Goal: Information Seeking & Learning: Compare options

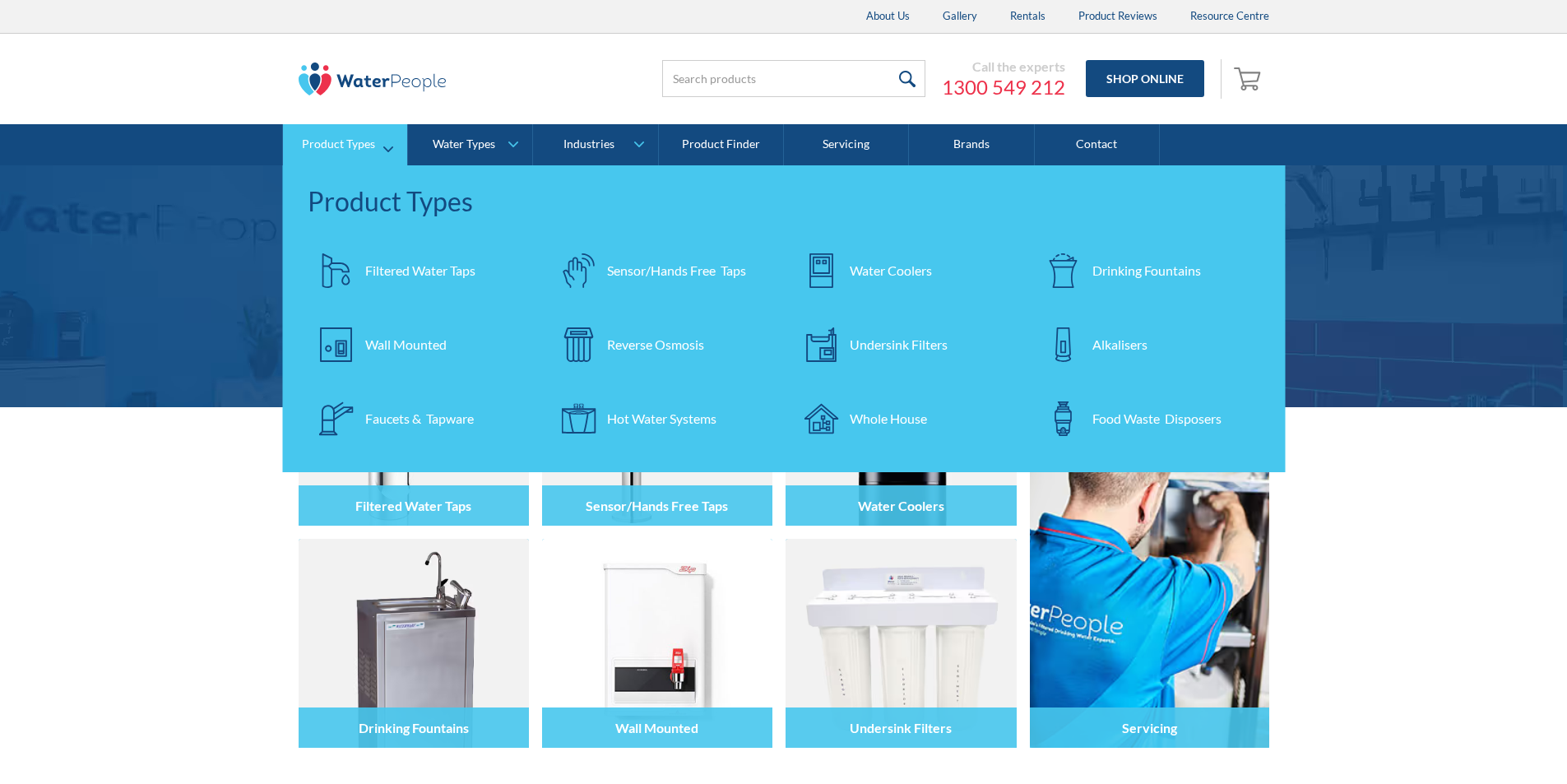
click at [408, 266] on div "Filtered Water Taps" at bounding box center [421, 270] width 110 height 20
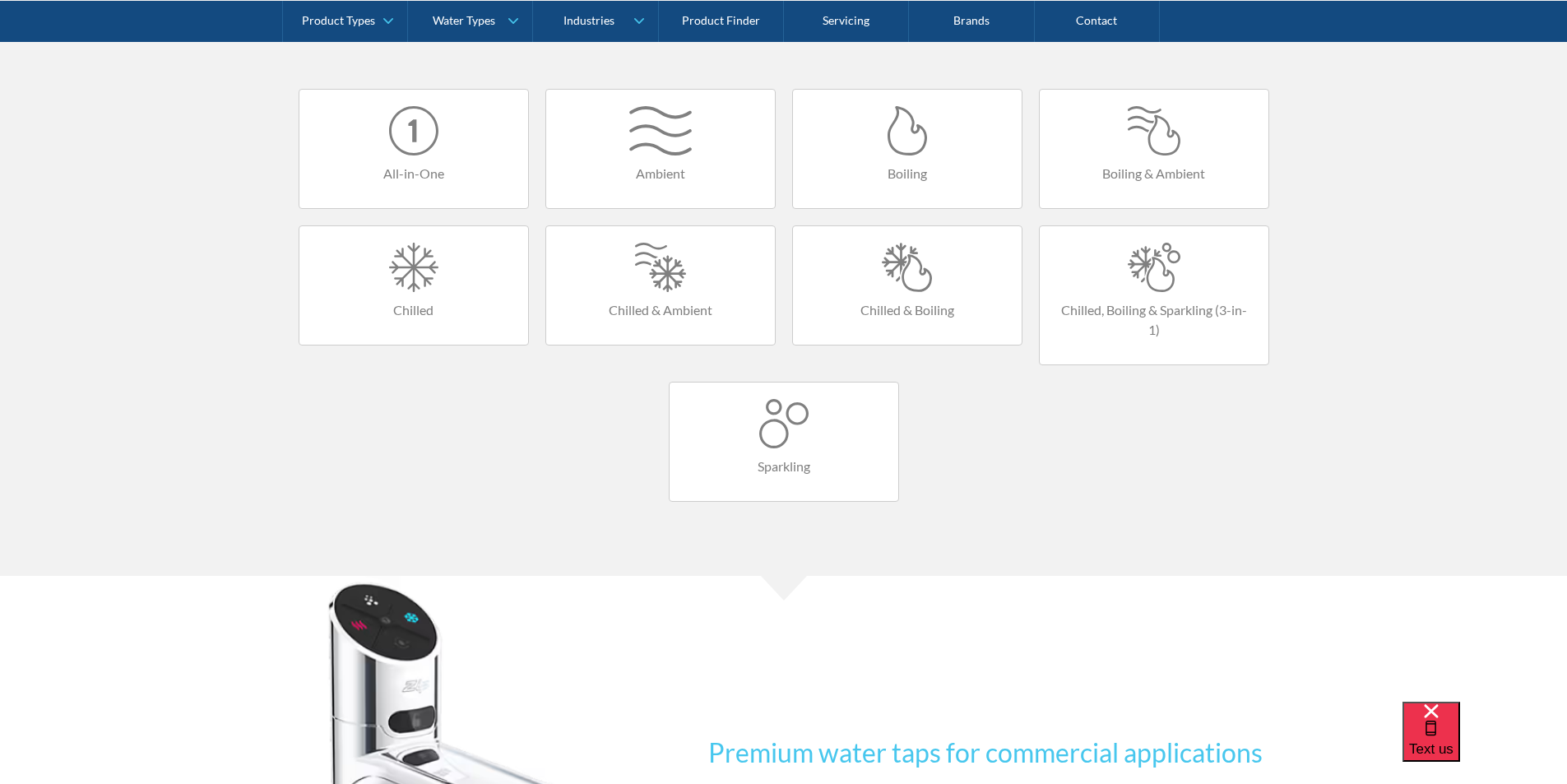
scroll to position [1151, 0]
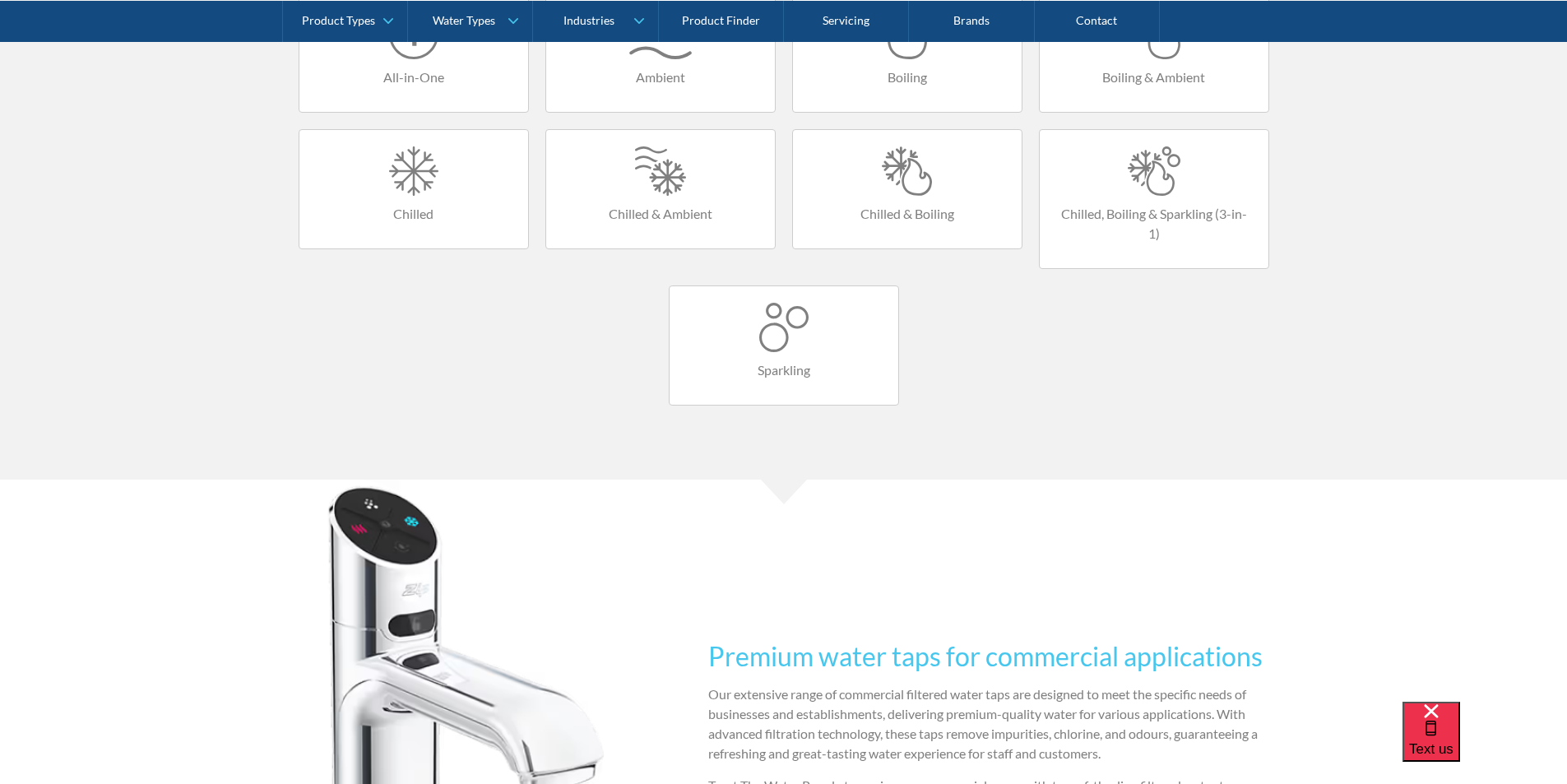
click at [906, 183] on div at bounding box center [907, 172] width 196 height 50
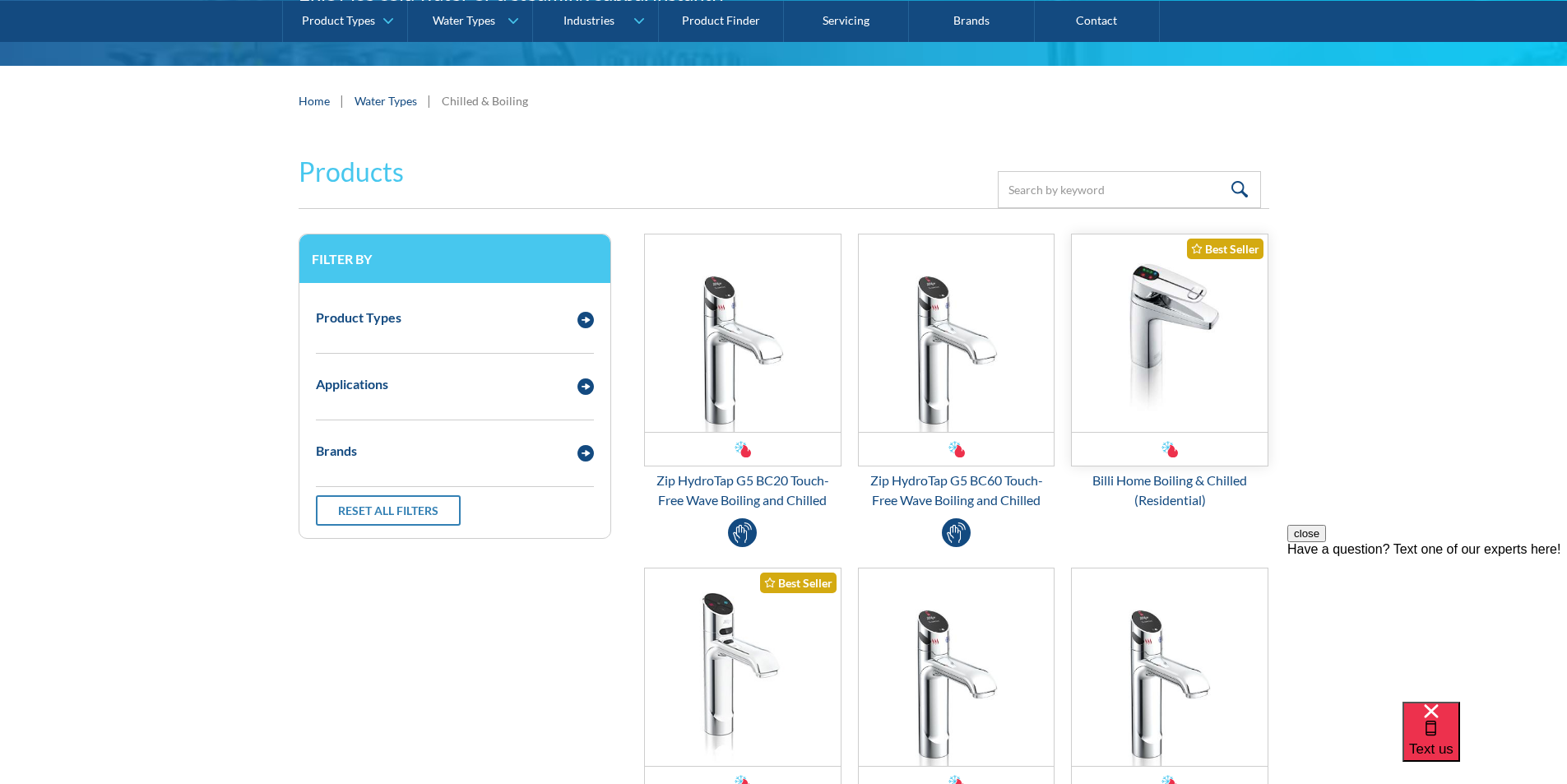
click at [1156, 341] on img "Email Form 3" at bounding box center [1169, 333] width 196 height 197
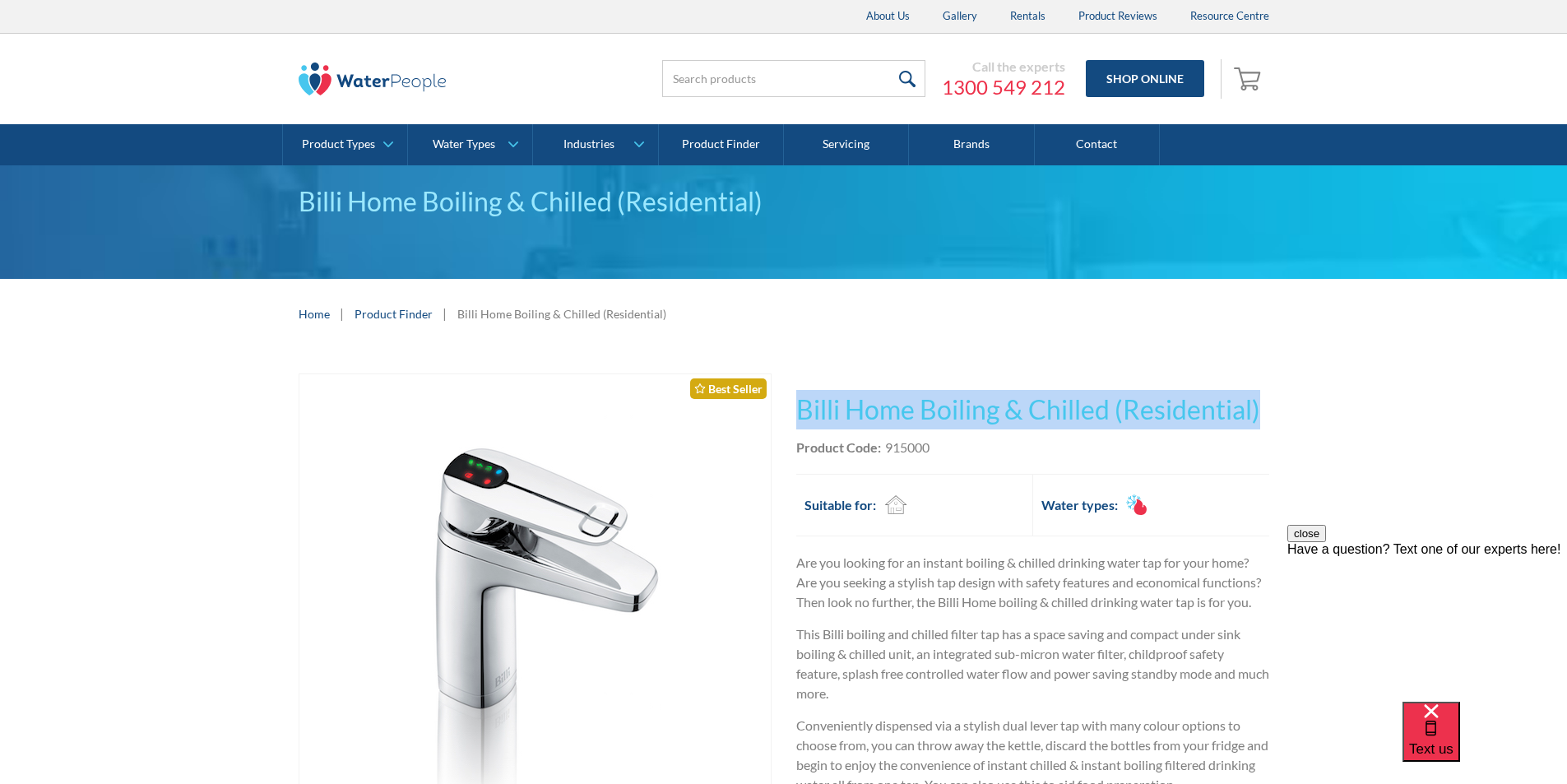
drag, startPoint x: 1247, startPoint y: 411, endPoint x: 808, endPoint y: 364, distance: 441.5
click at [795, 363] on div "Play video Fits Most Brands Best Seller No items found. This tap design is incl…" at bounding box center [784, 732] width 1567 height 766
copy h1 "Billi Home Boiling & Chilled (Residential)"
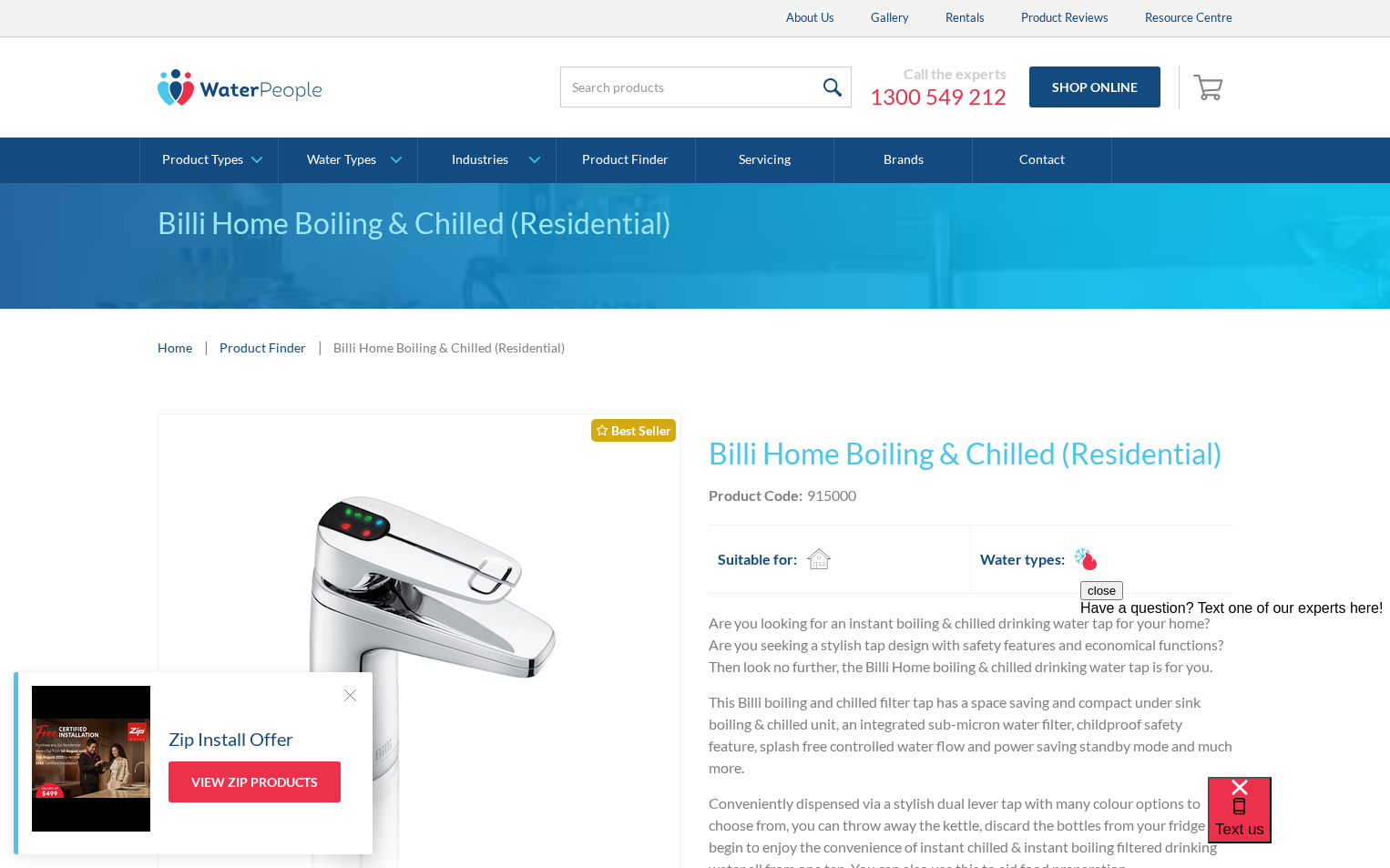
click at [867, 493] on div "Product Code: 915000" at bounding box center [971, 495] width 524 height 22
drag, startPoint x: 867, startPoint y: 493, endPoint x: 817, endPoint y: 491, distance: 50.0
click at [817, 489] on div "Product Code: 915000" at bounding box center [971, 495] width 524 height 22
copy div "915000"
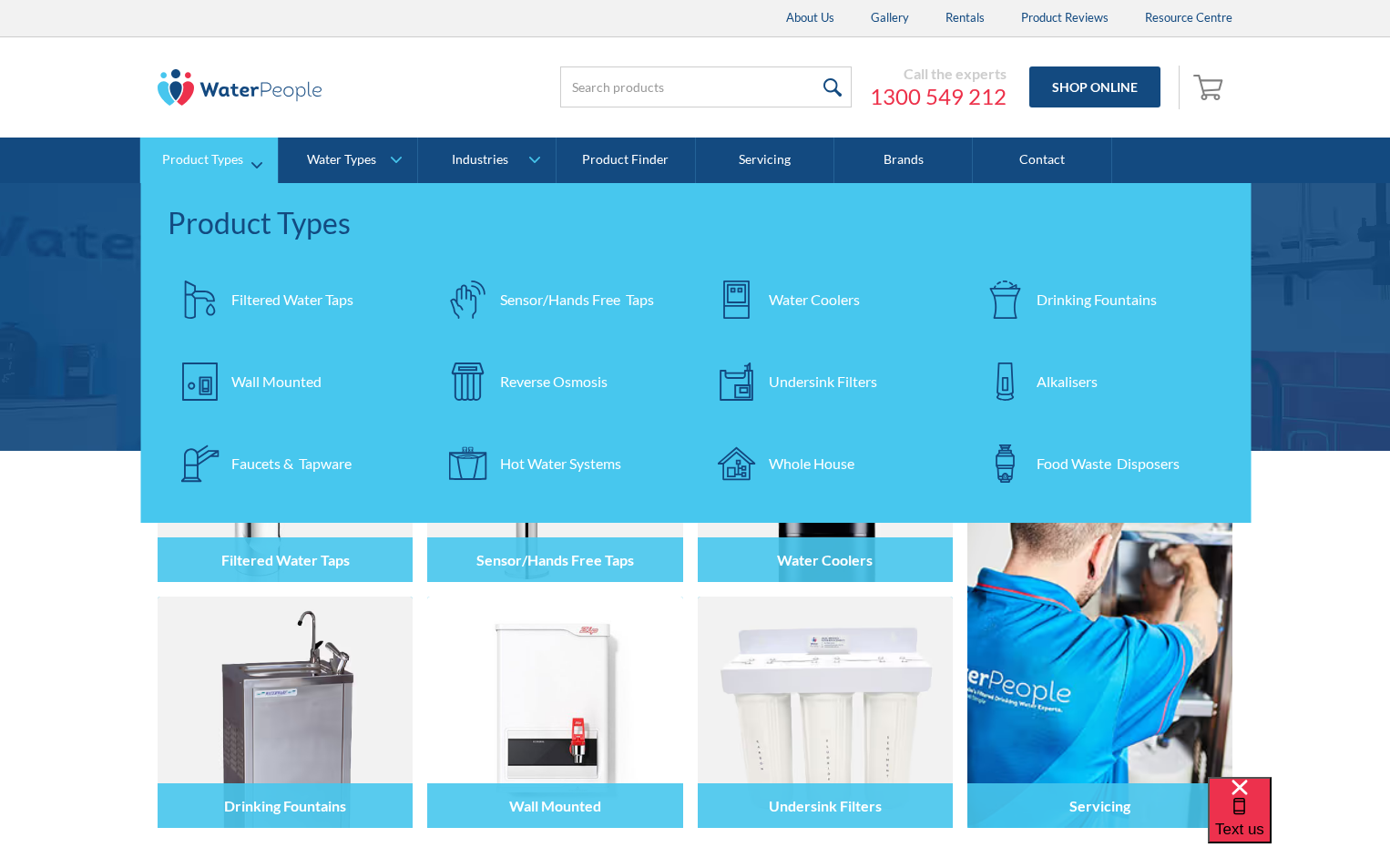
click at [273, 296] on div "Filtered Water Taps" at bounding box center [292, 299] width 122 height 22
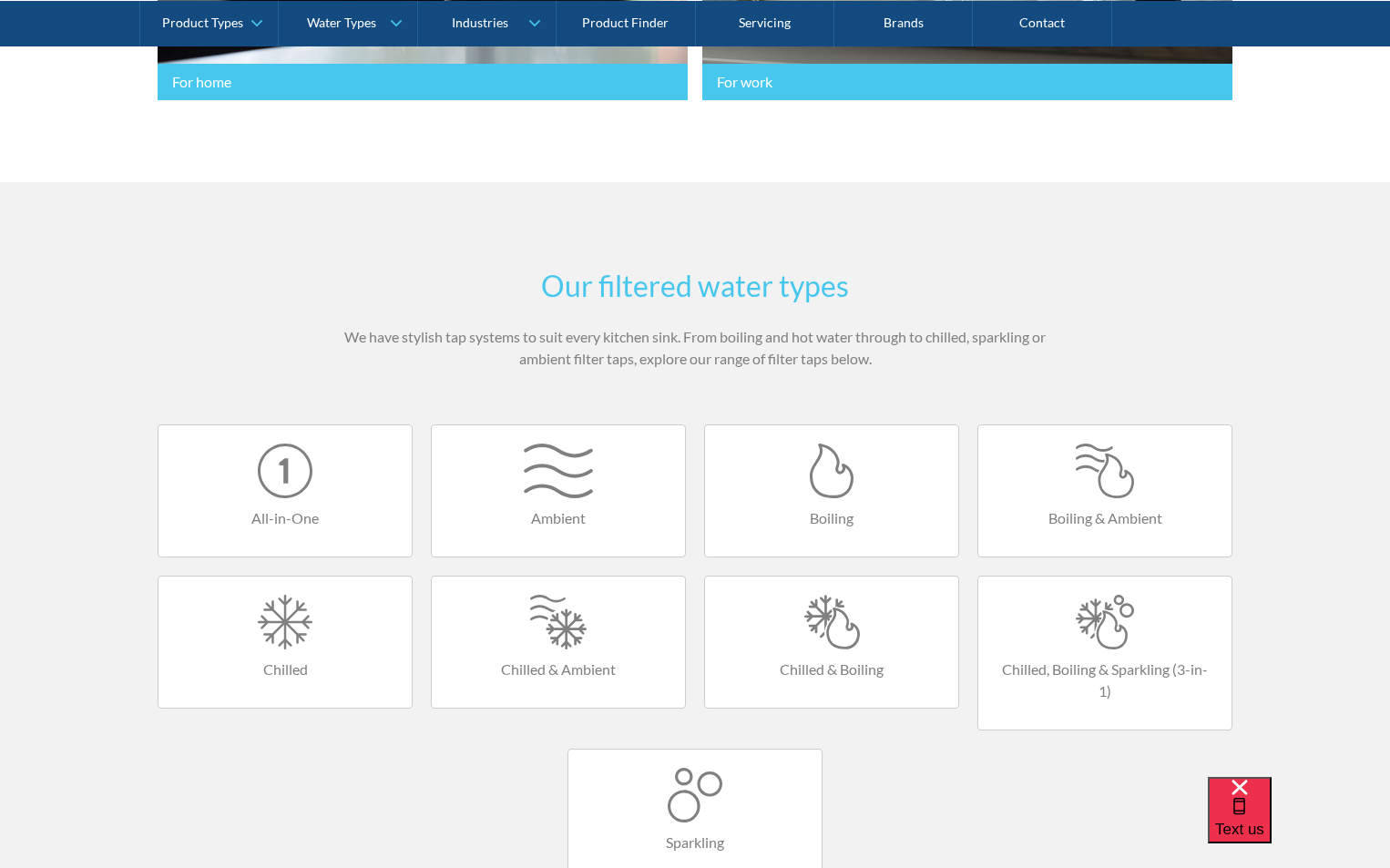
scroll to position [1092, 0]
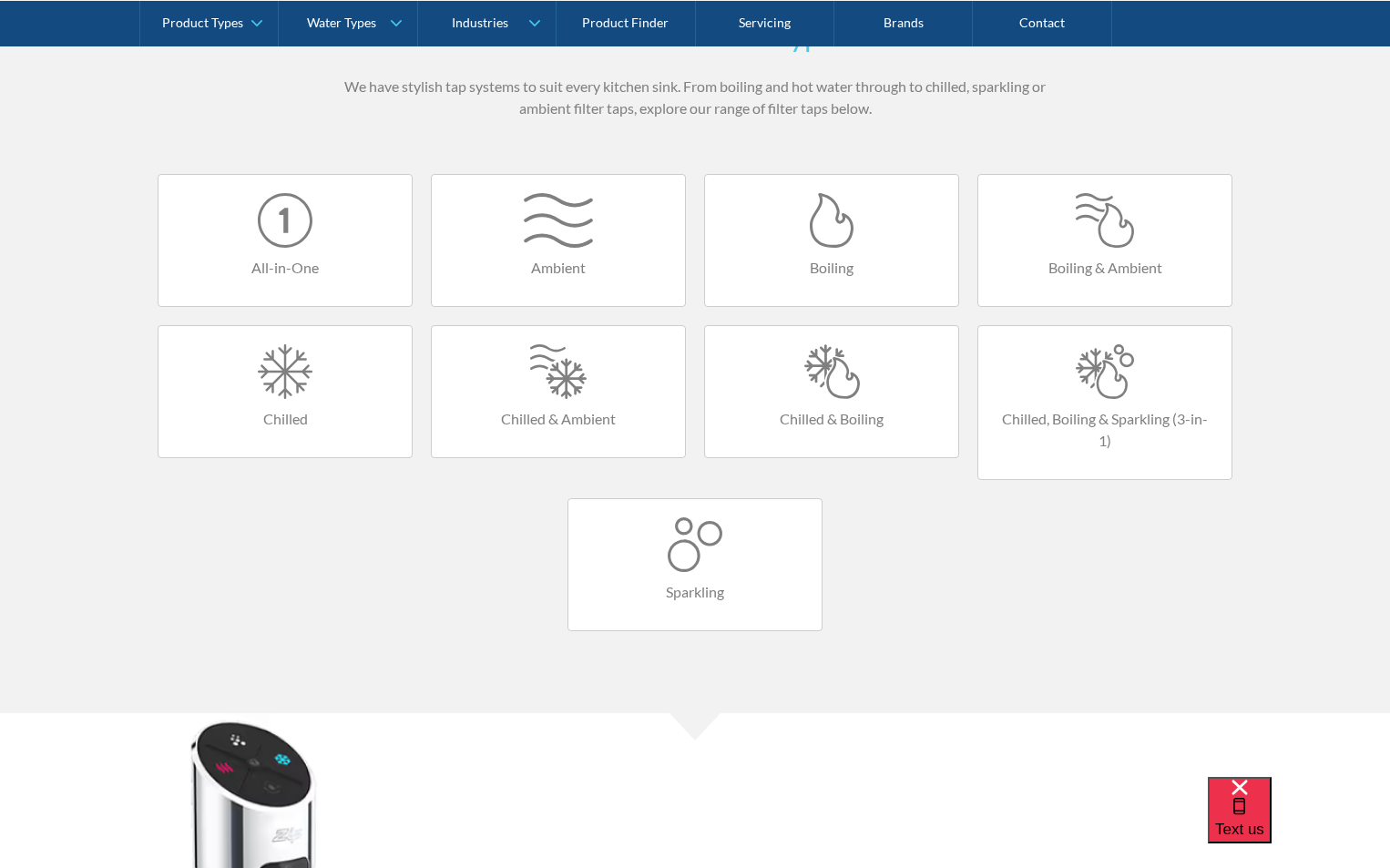
click at [822, 392] on div at bounding box center [832, 372] width 217 height 55
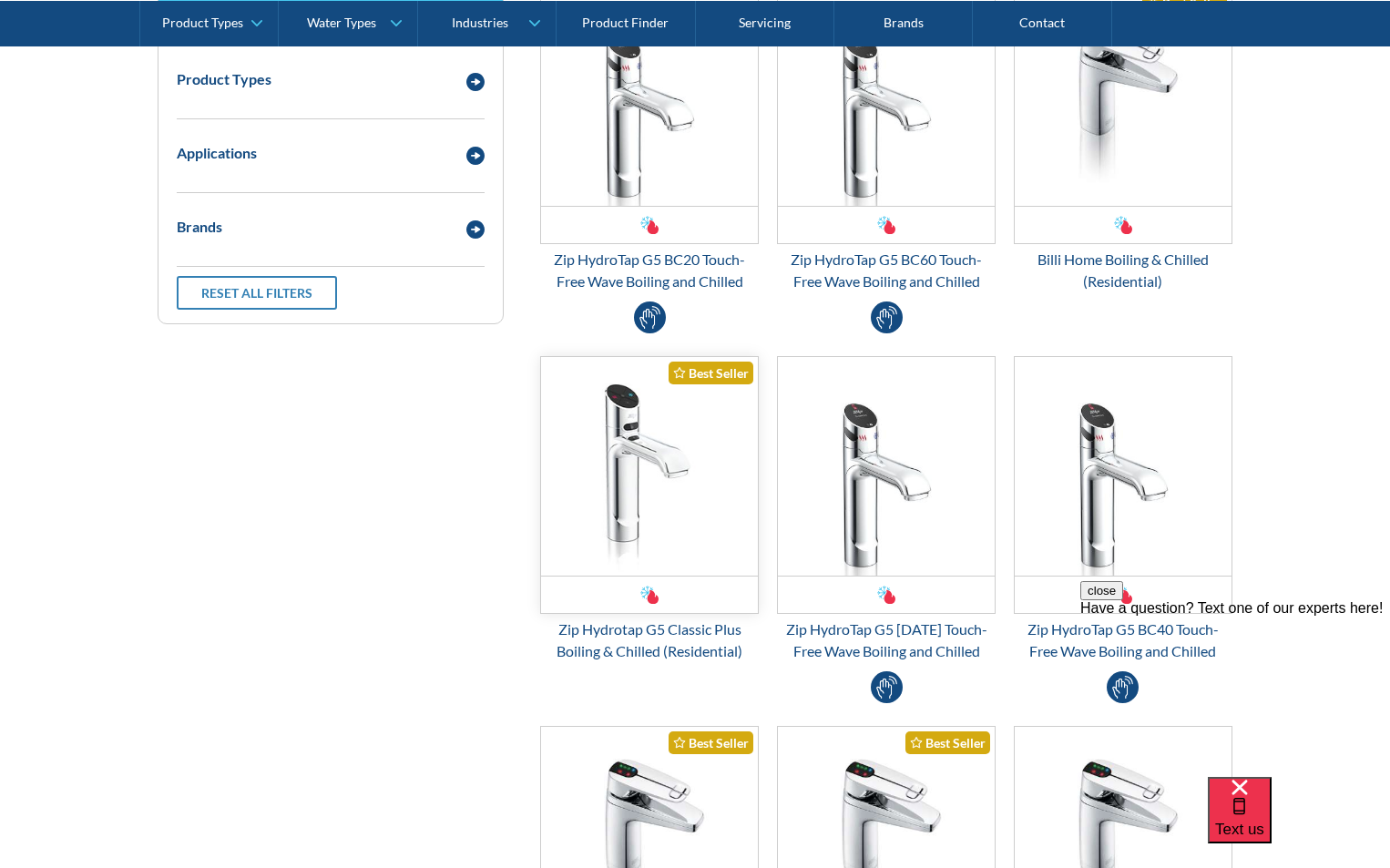
scroll to position [546, 0]
click at [658, 471] on img "Email Form 3" at bounding box center [650, 465] width 217 height 218
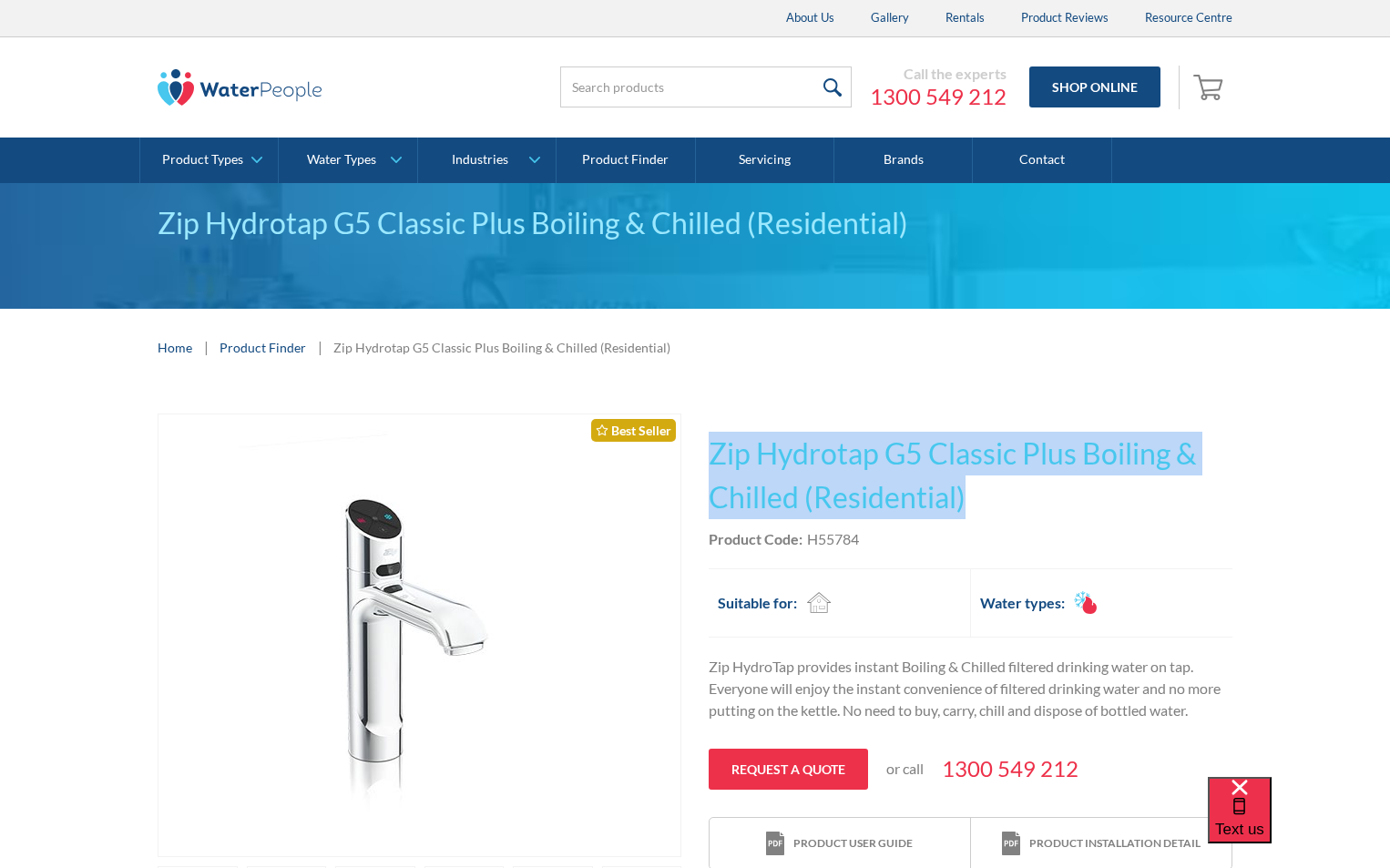
drag, startPoint x: 932, startPoint y: 485, endPoint x: 714, endPoint y: 449, distance: 221.0
click at [714, 448] on h1 "Zip Hydrotap G5 Classic Plus Boiling & Chilled (Residential)" at bounding box center [971, 475] width 524 height 88
copy h1 "Zip Hydrotap G5 Classic Plus Boiling & Chilled (Residential)"
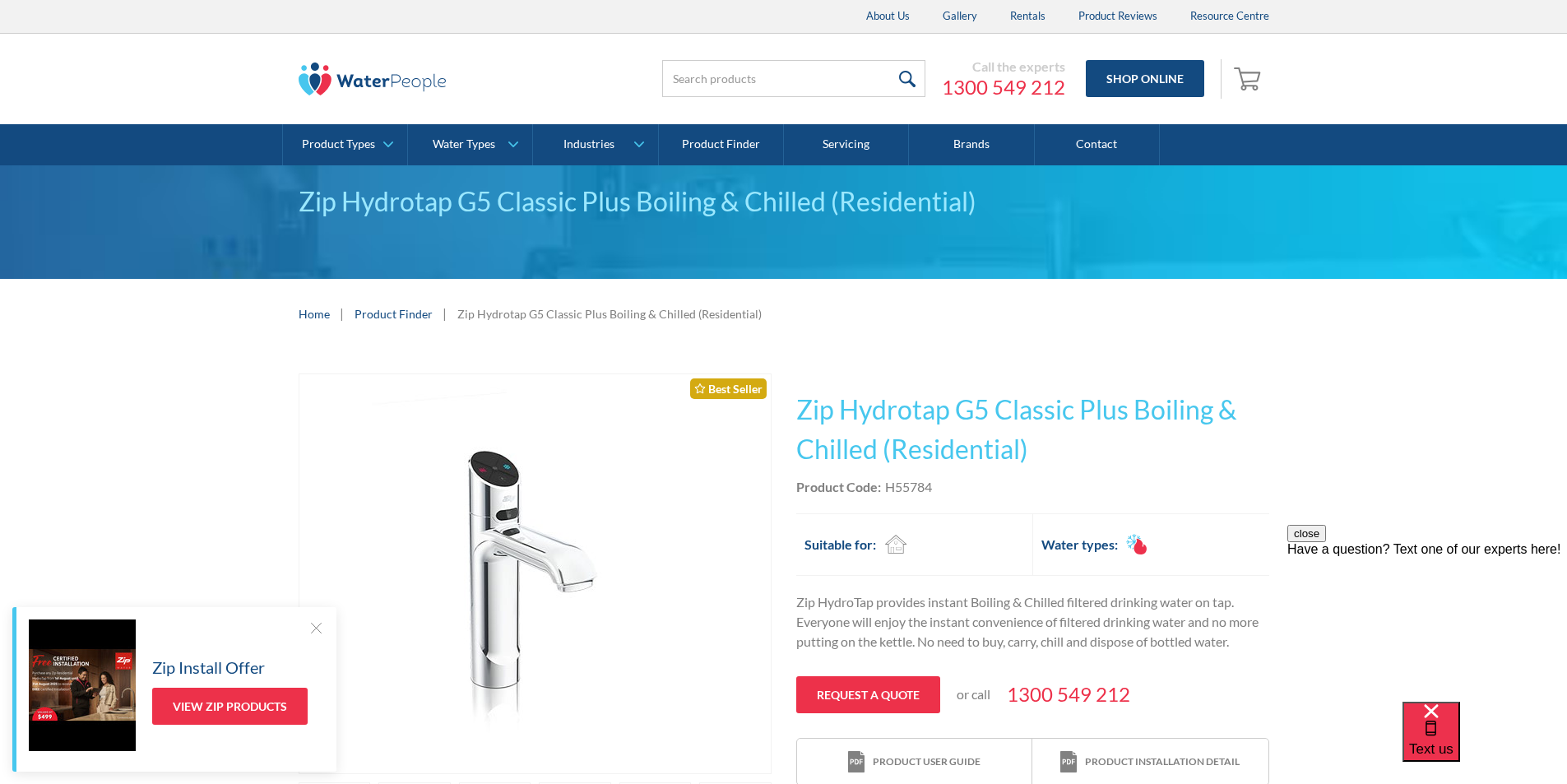
drag, startPoint x: 973, startPoint y: 496, endPoint x: 957, endPoint y: 491, distance: 16.8
click at [963, 492] on div "Product Code: H55784" at bounding box center [1033, 487] width 473 height 20
drag, startPoint x: 934, startPoint y: 487, endPoint x: 898, endPoint y: 484, distance: 36.1
click at [885, 481] on div "Product Code: H55784" at bounding box center [1033, 487] width 473 height 20
copy div "H55784"
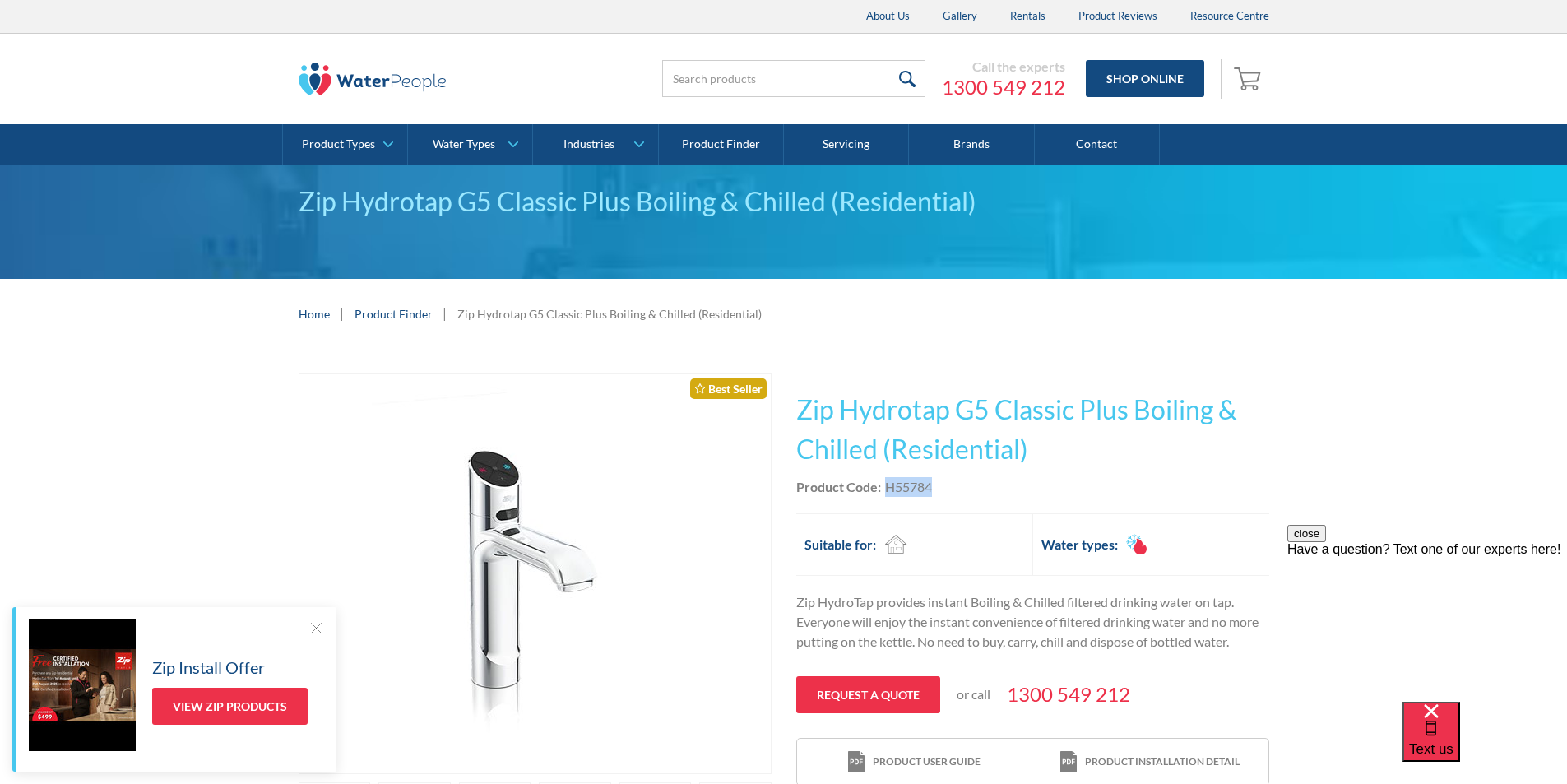
copy div "H55784"
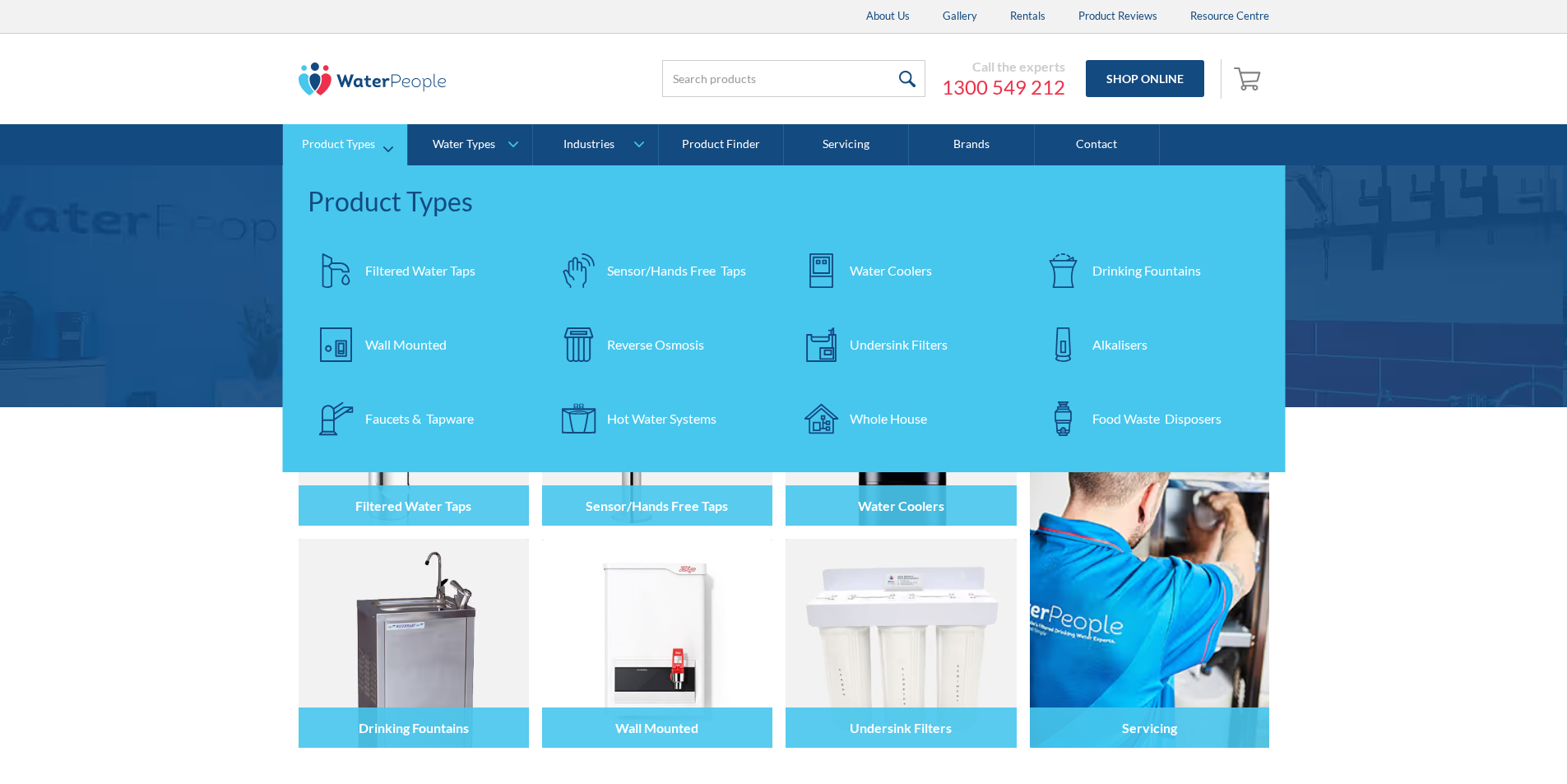
click at [399, 268] on div "Filtered Water Taps" at bounding box center [421, 270] width 110 height 20
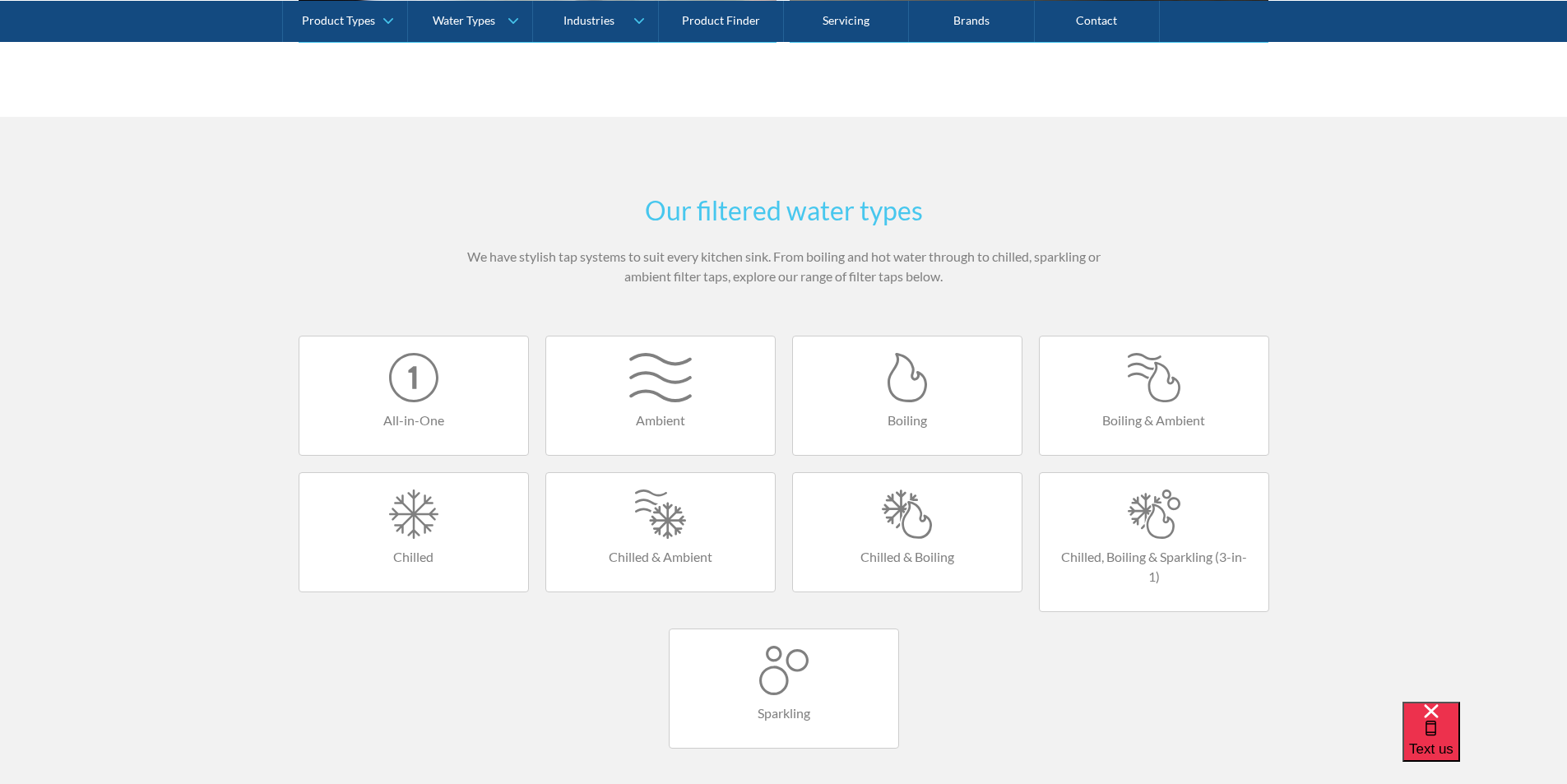
scroll to position [822, 0]
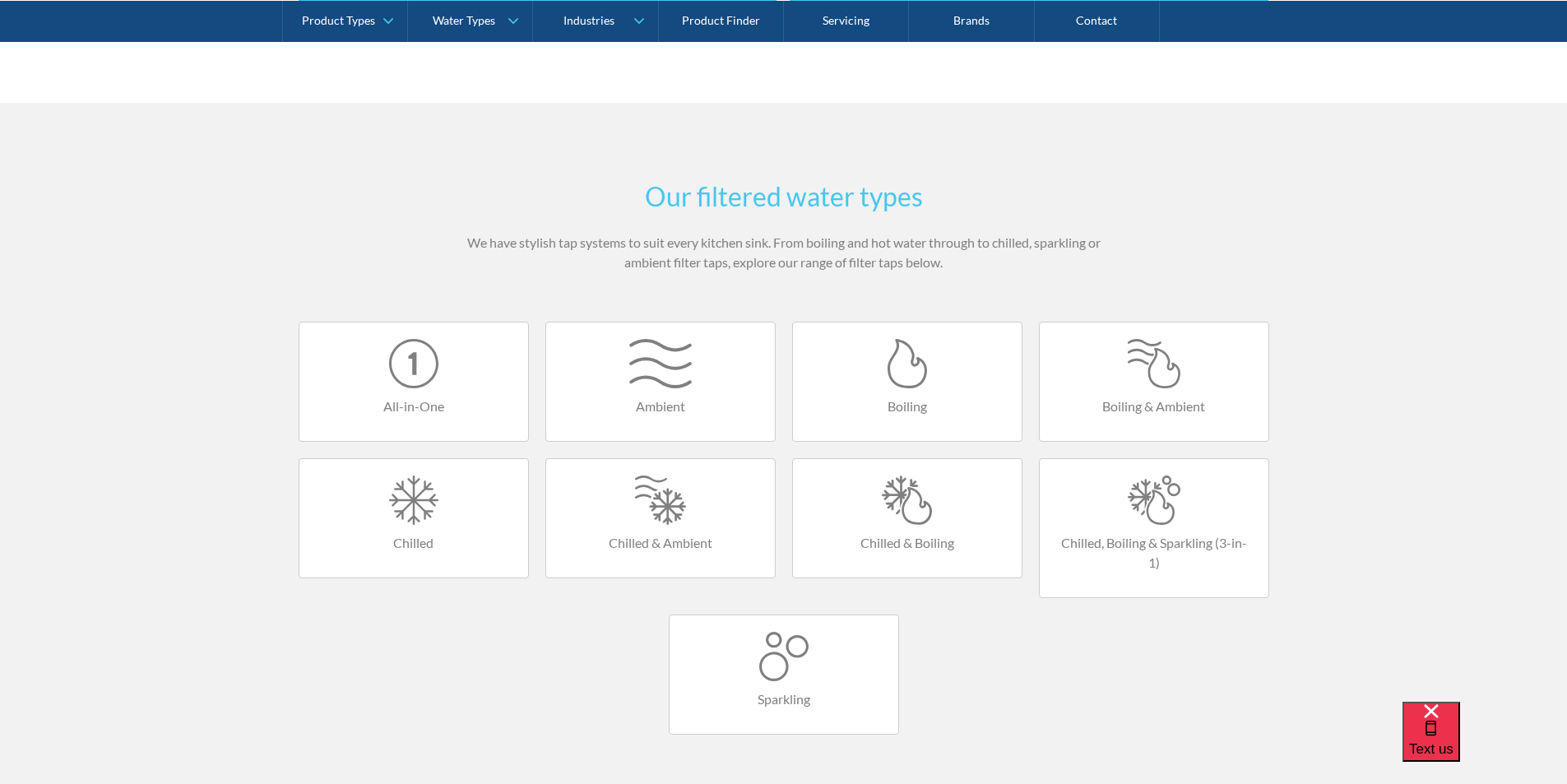
click at [912, 505] on div at bounding box center [907, 500] width 196 height 50
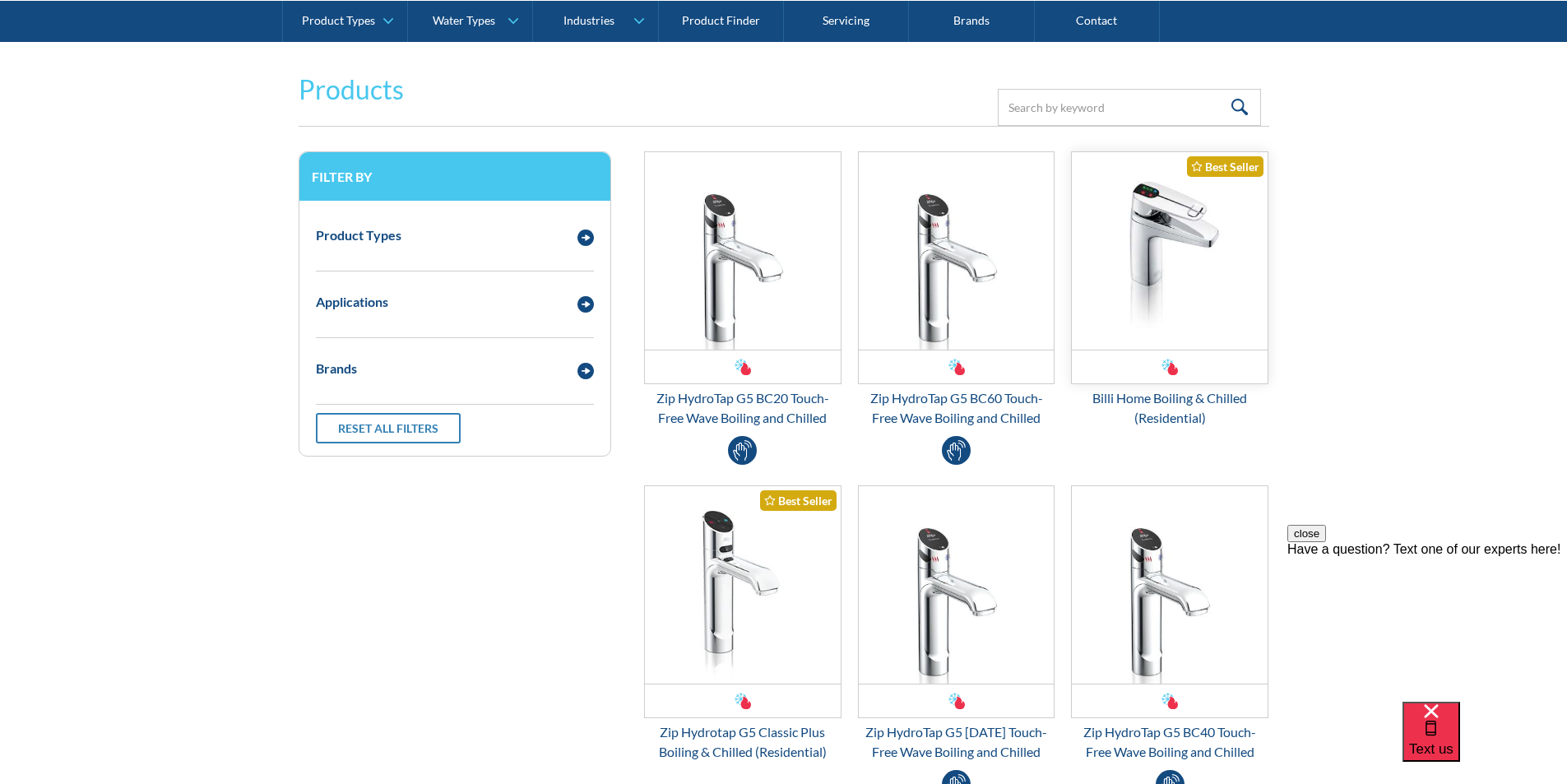
click at [1154, 313] on img "Email Form 3" at bounding box center [1169, 251] width 196 height 197
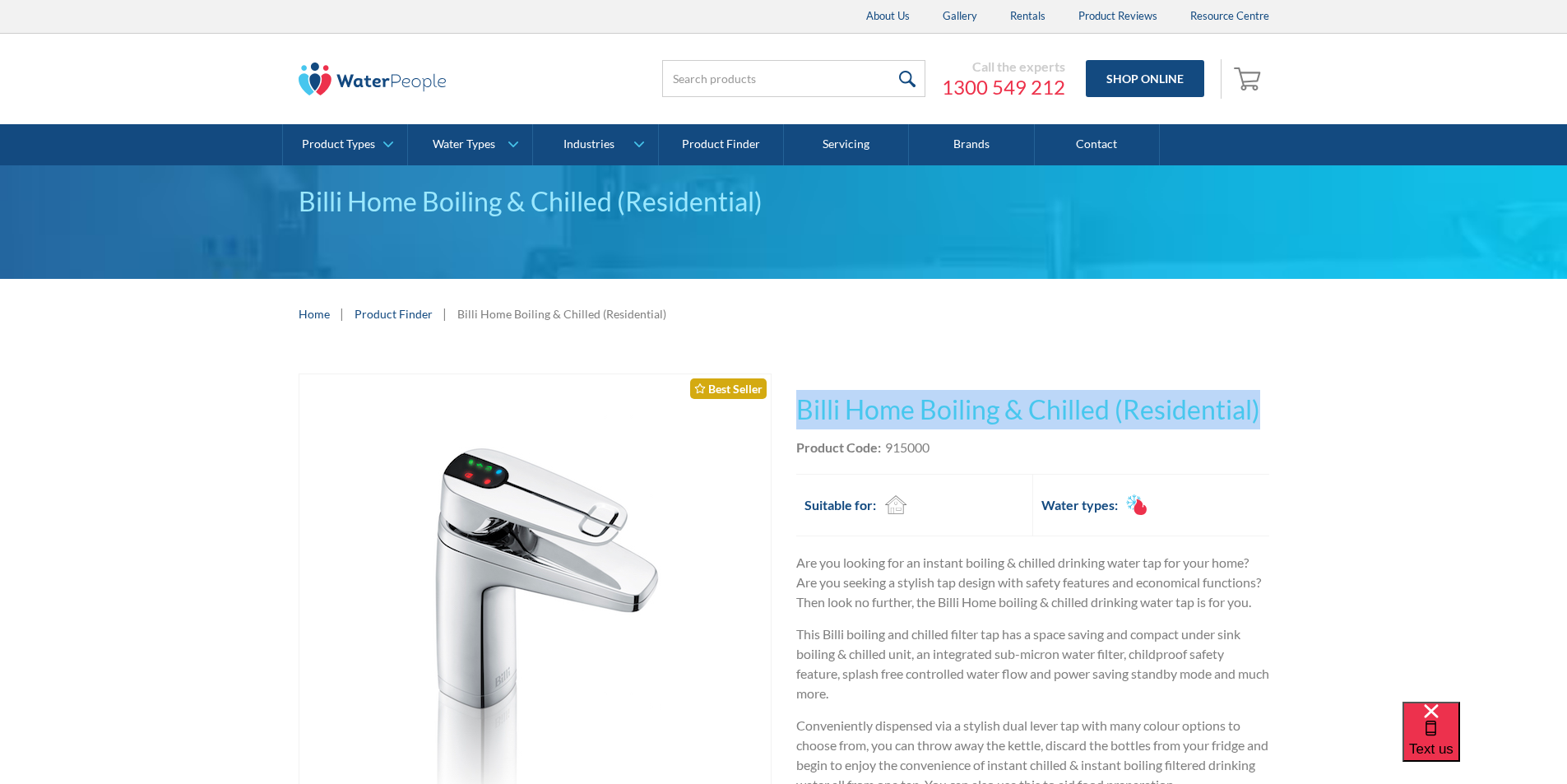
drag, startPoint x: 1266, startPoint y: 408, endPoint x: 796, endPoint y: 392, distance: 470.3
click at [797, 392] on h1 "Billi Home Boiling & Chilled (Residential)" at bounding box center [1033, 410] width 473 height 39
copy h1 "Billi Home Boiling & Chilled (Residential)"
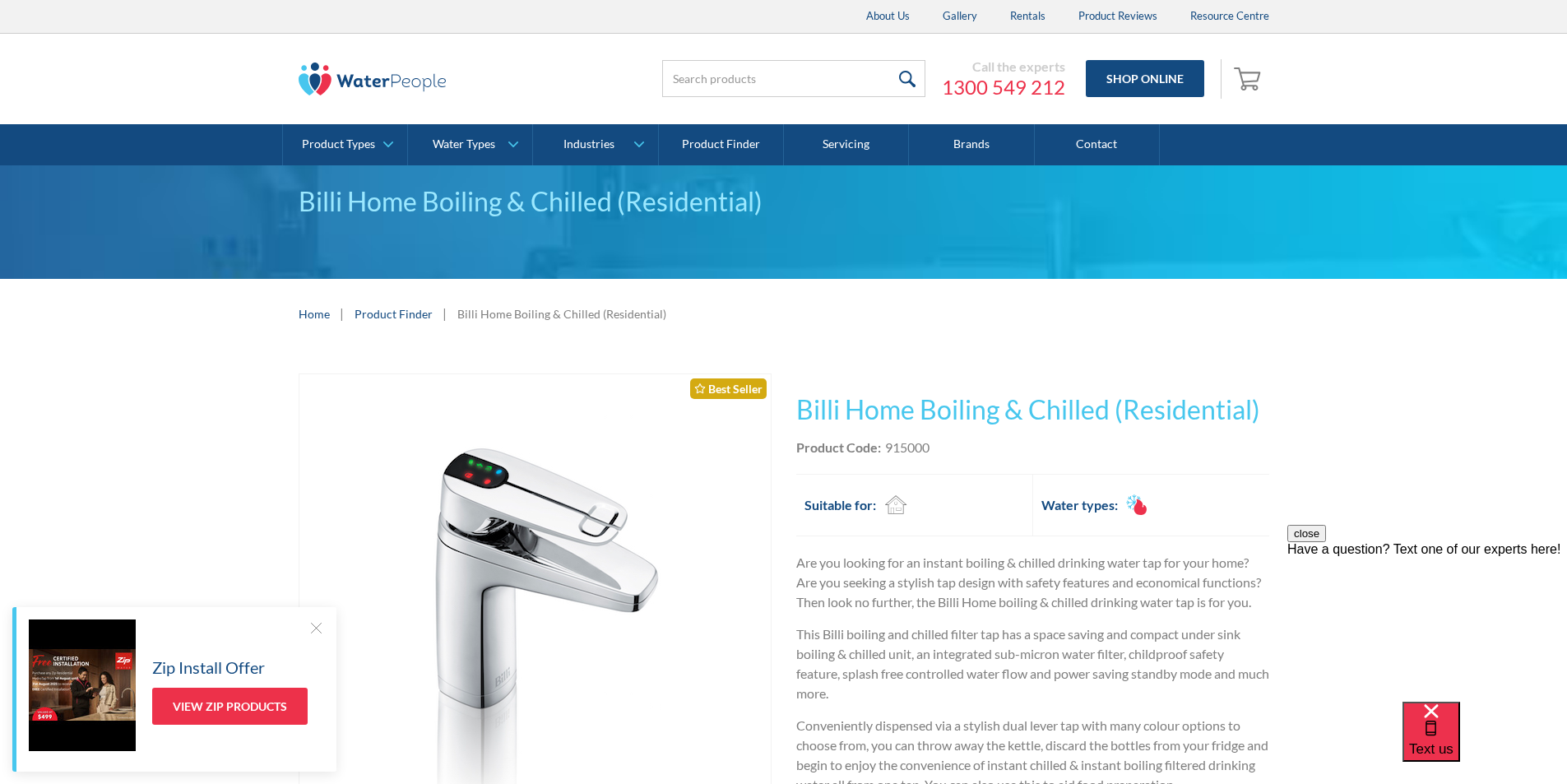
click at [948, 456] on div "Product Code: 915000" at bounding box center [1033, 447] width 473 height 20
drag, startPoint x: 931, startPoint y: 444, endPoint x: 885, endPoint y: 438, distance: 46.4
click at [885, 438] on div "Product Code: 915000" at bounding box center [1033, 447] width 473 height 20
copy div "915000"
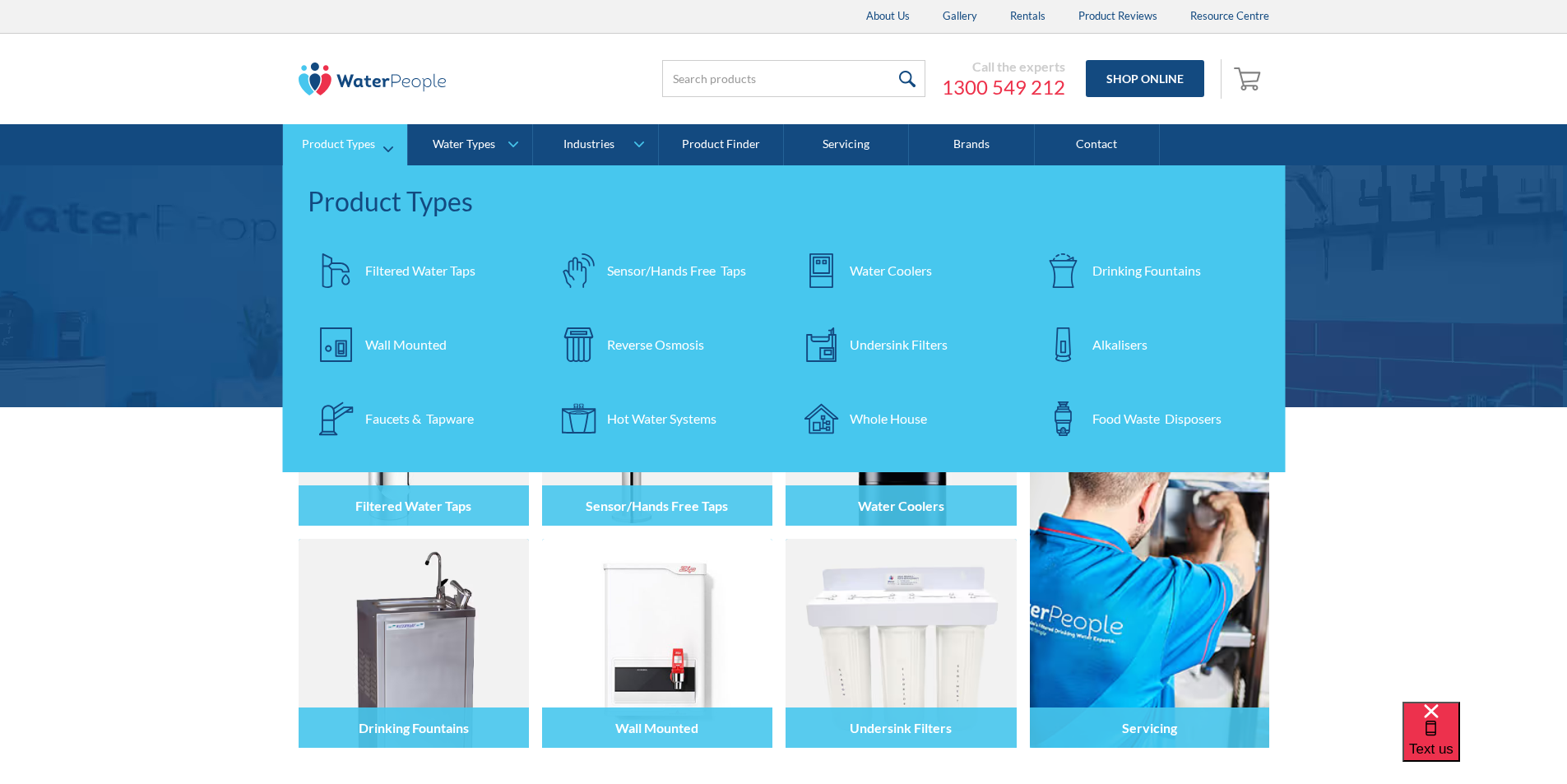
click at [386, 146] on link "Product Types" at bounding box center [345, 145] width 125 height 41
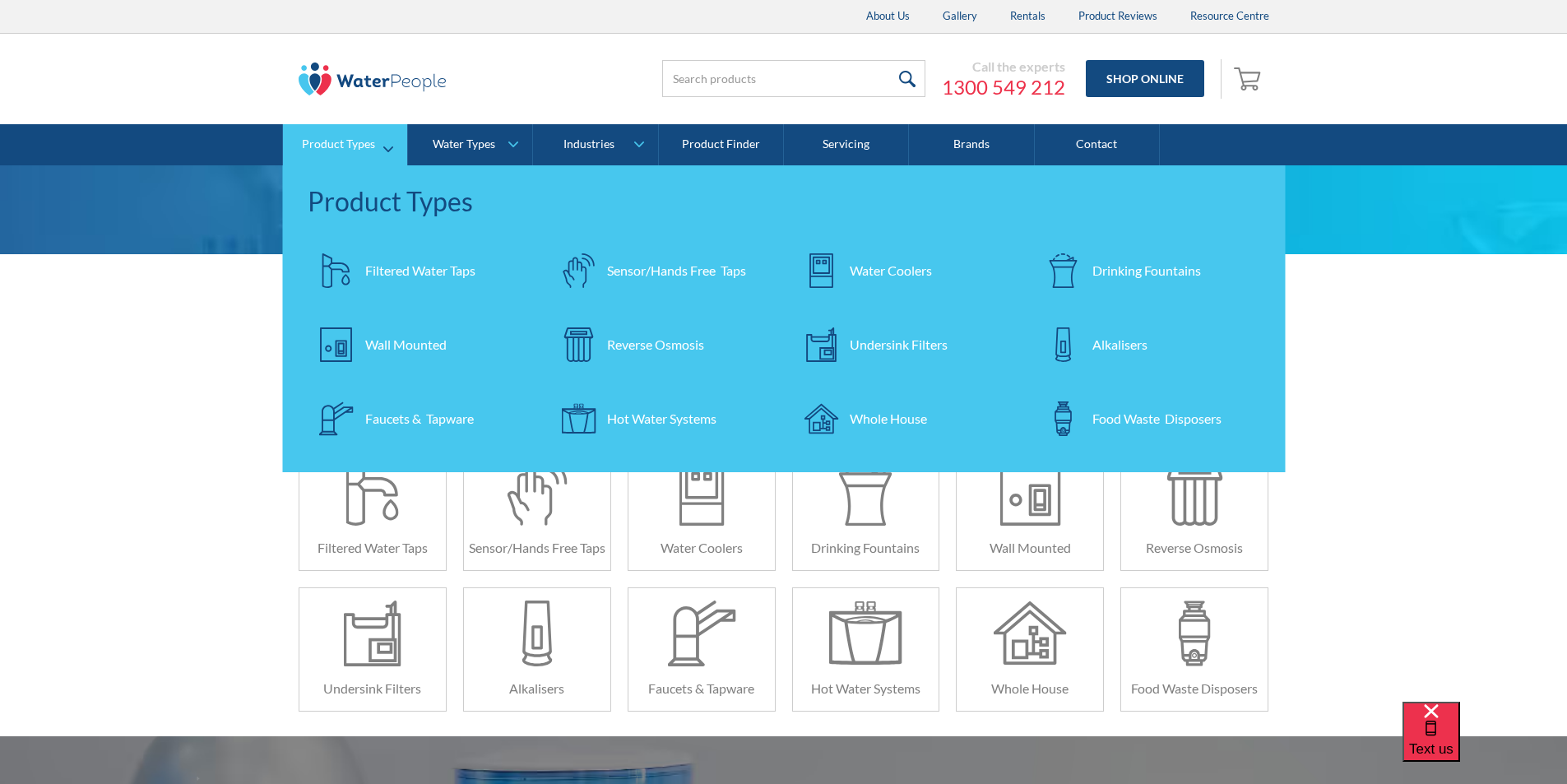
click at [383, 269] on div "Filtered Water Taps" at bounding box center [421, 270] width 110 height 20
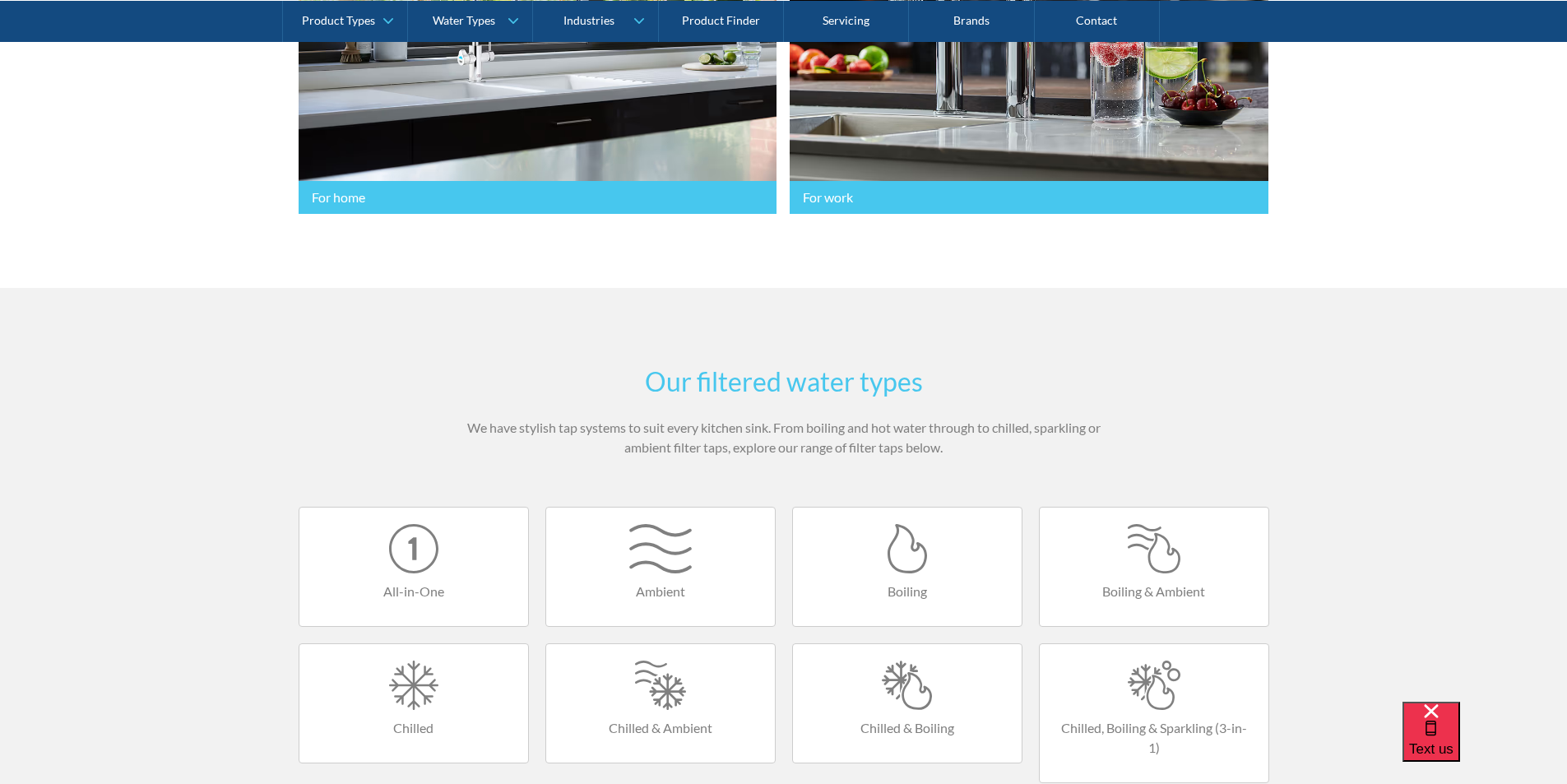
scroll to position [905, 0]
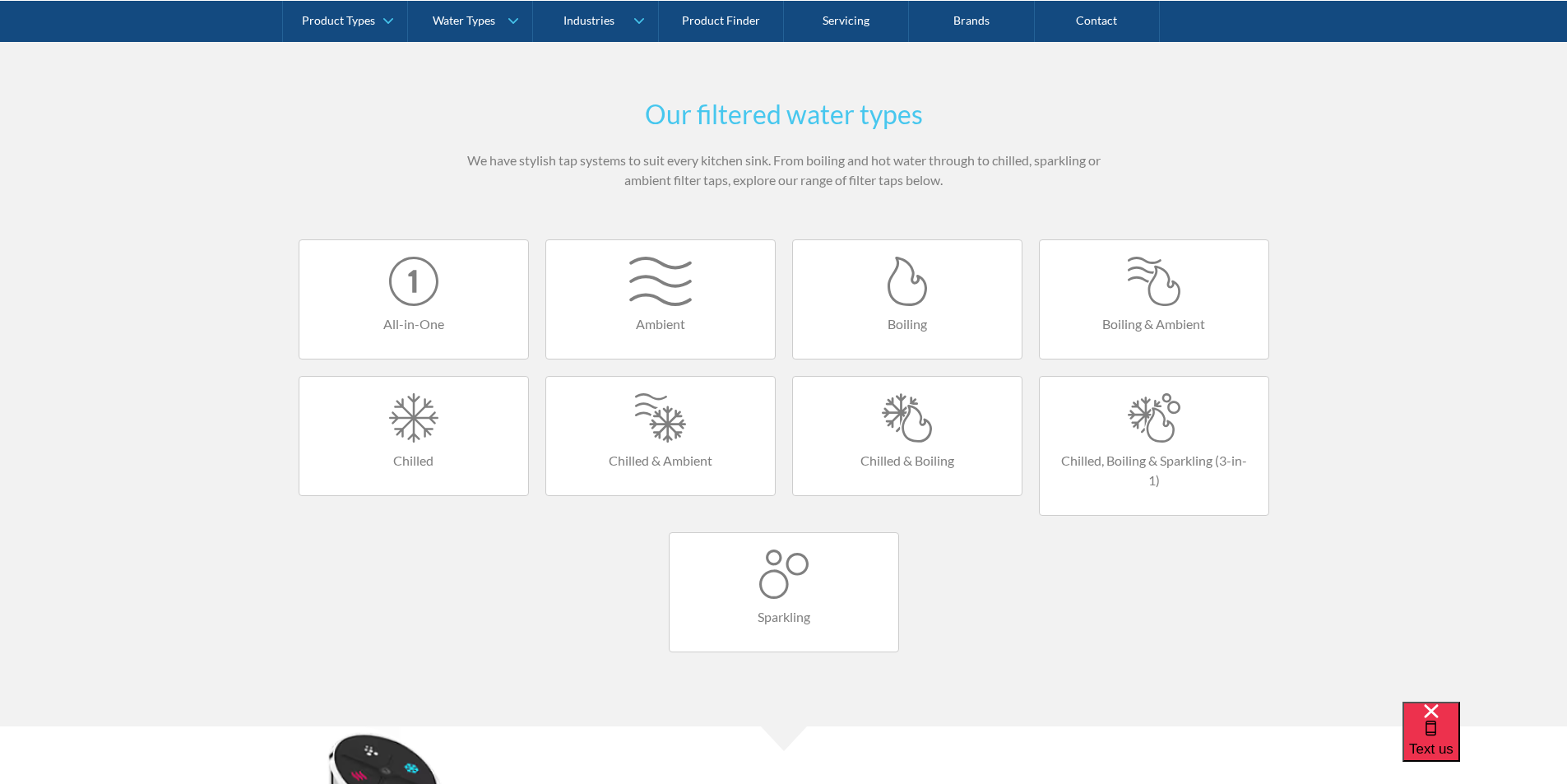
click at [890, 444] on link "Chilled & Boiling" at bounding box center [907, 436] width 230 height 120
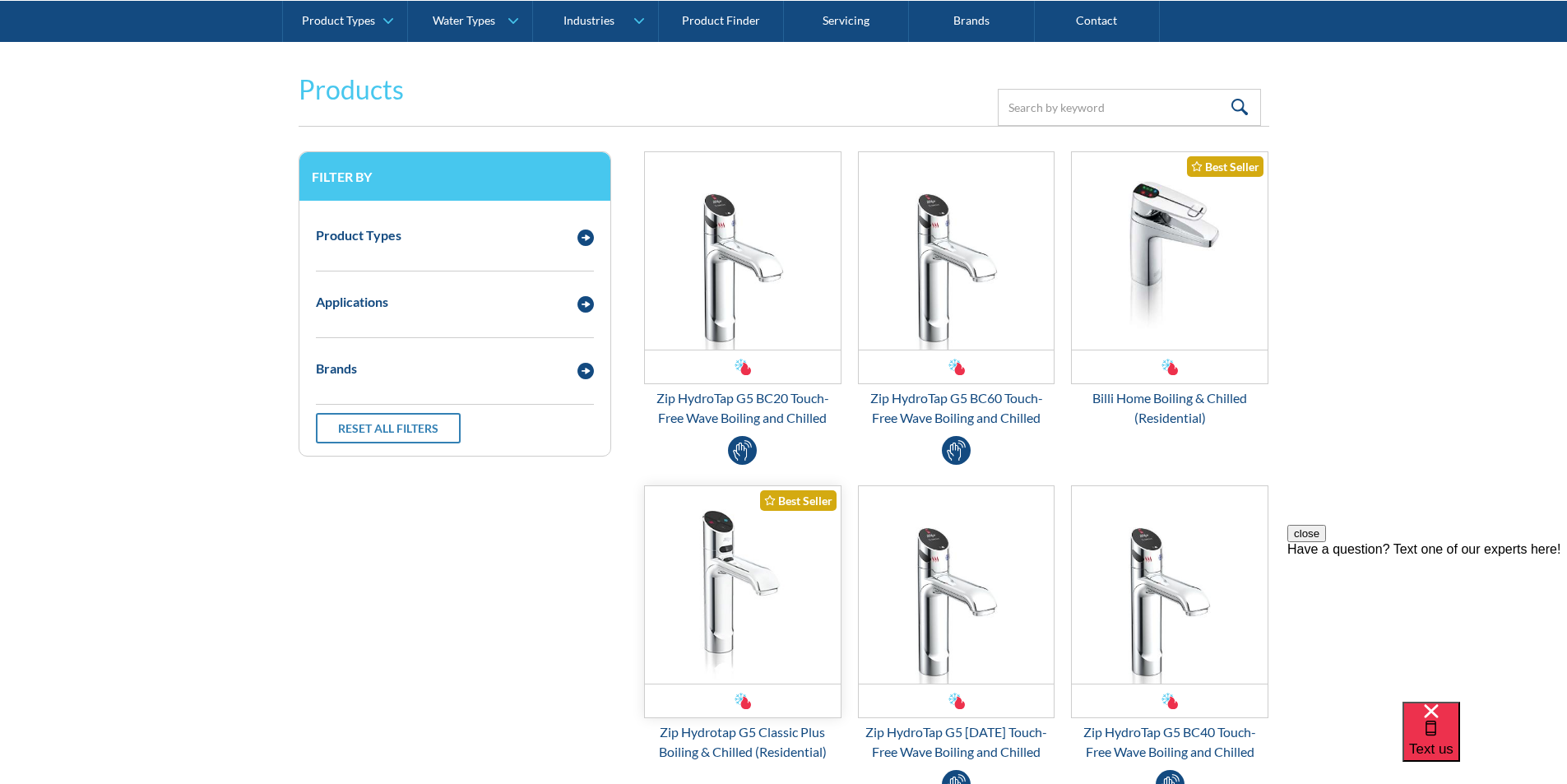
click at [753, 552] on img "Email Form 3" at bounding box center [743, 585] width 196 height 197
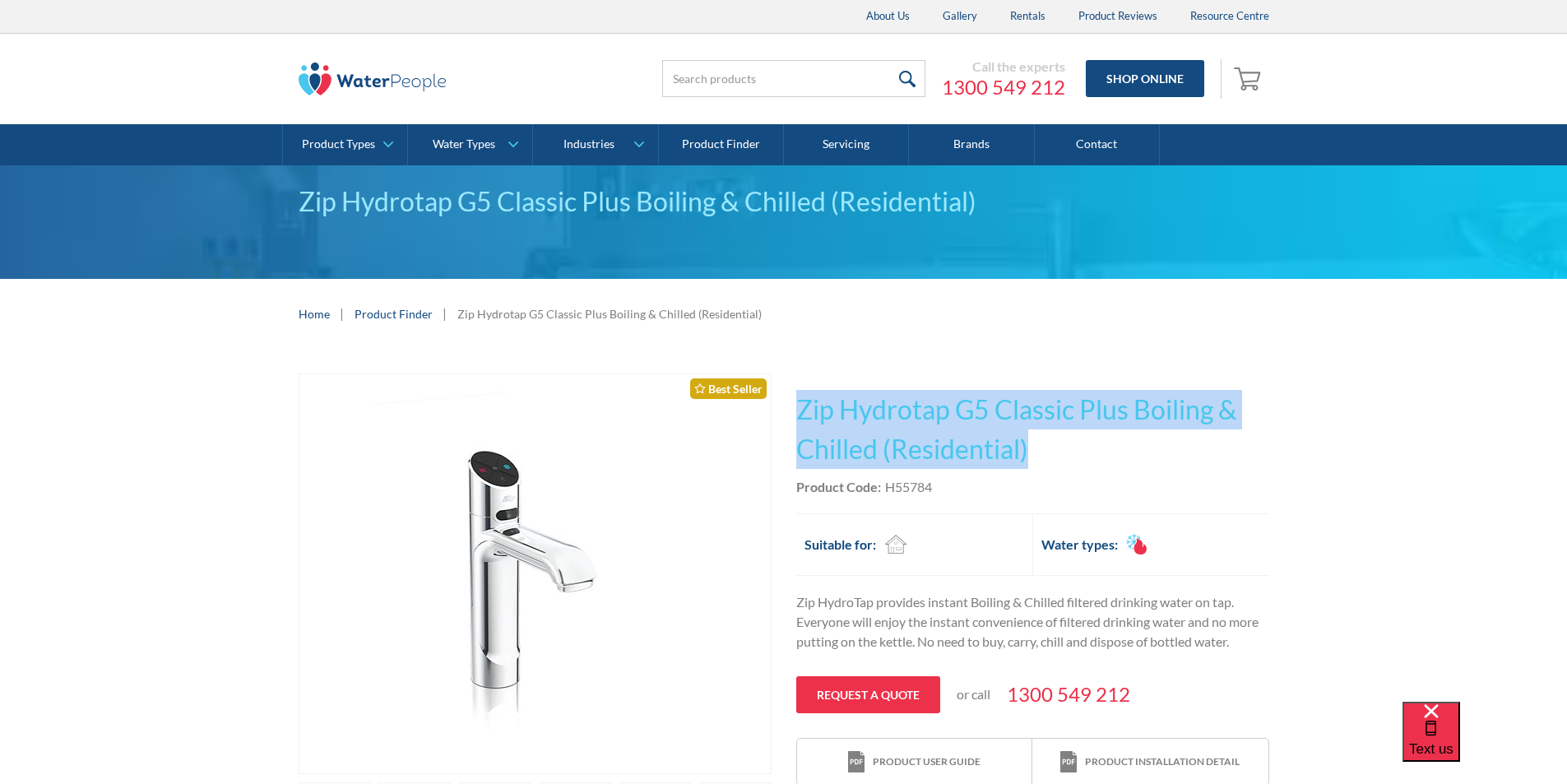
drag, startPoint x: 1040, startPoint y: 448, endPoint x: 830, endPoint y: 398, distance: 215.9
click at [795, 384] on div "Play video Fits Most Brands Best Seller No items found. This tap design is incl…" at bounding box center [784, 647] width 971 height 548
copy h1 "Zip Hydrotap G5 Classic Plus Boiling & Chilled (Residential)"
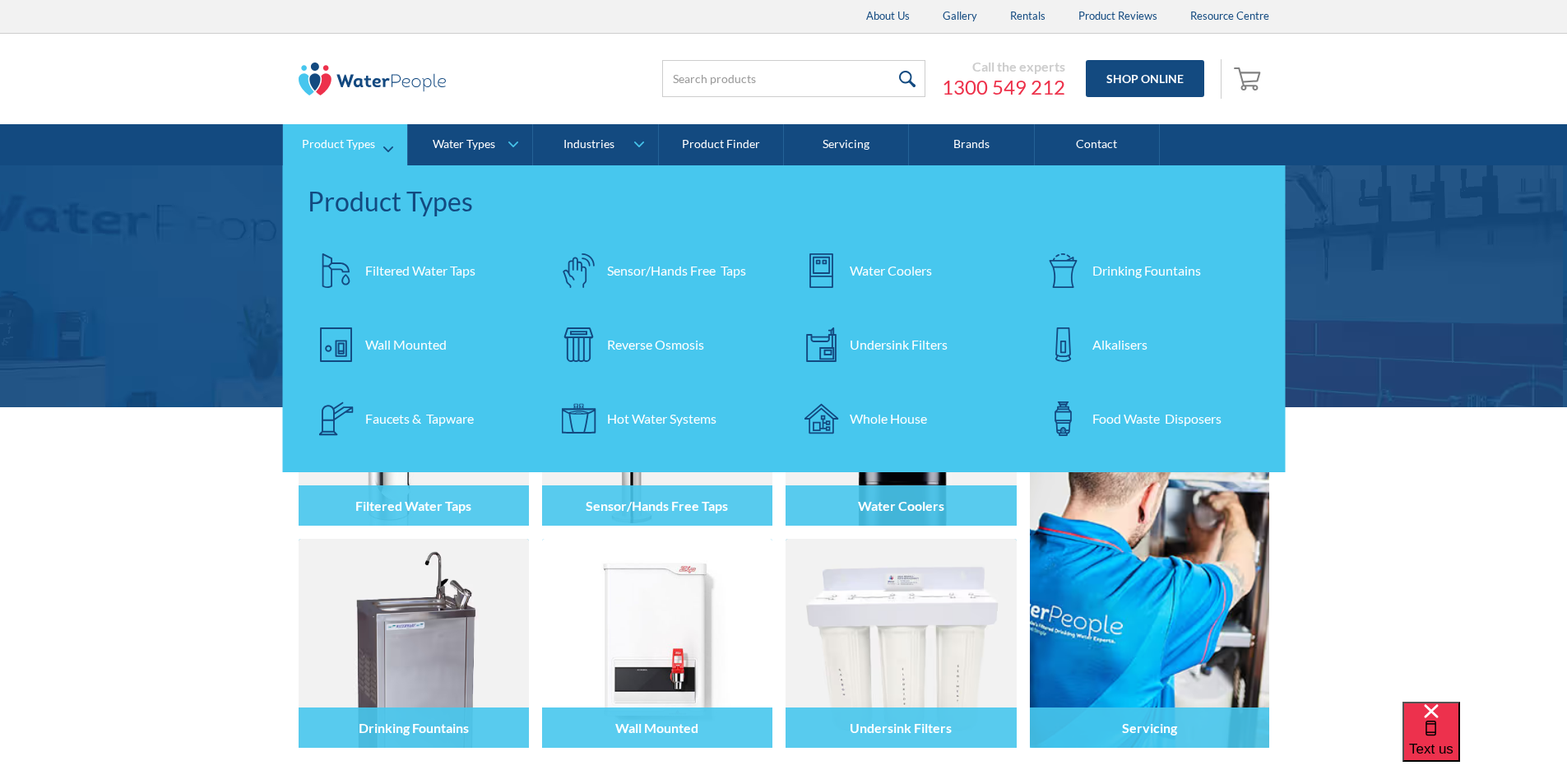
click at [406, 263] on div "Filtered Water Taps" at bounding box center [421, 270] width 110 height 20
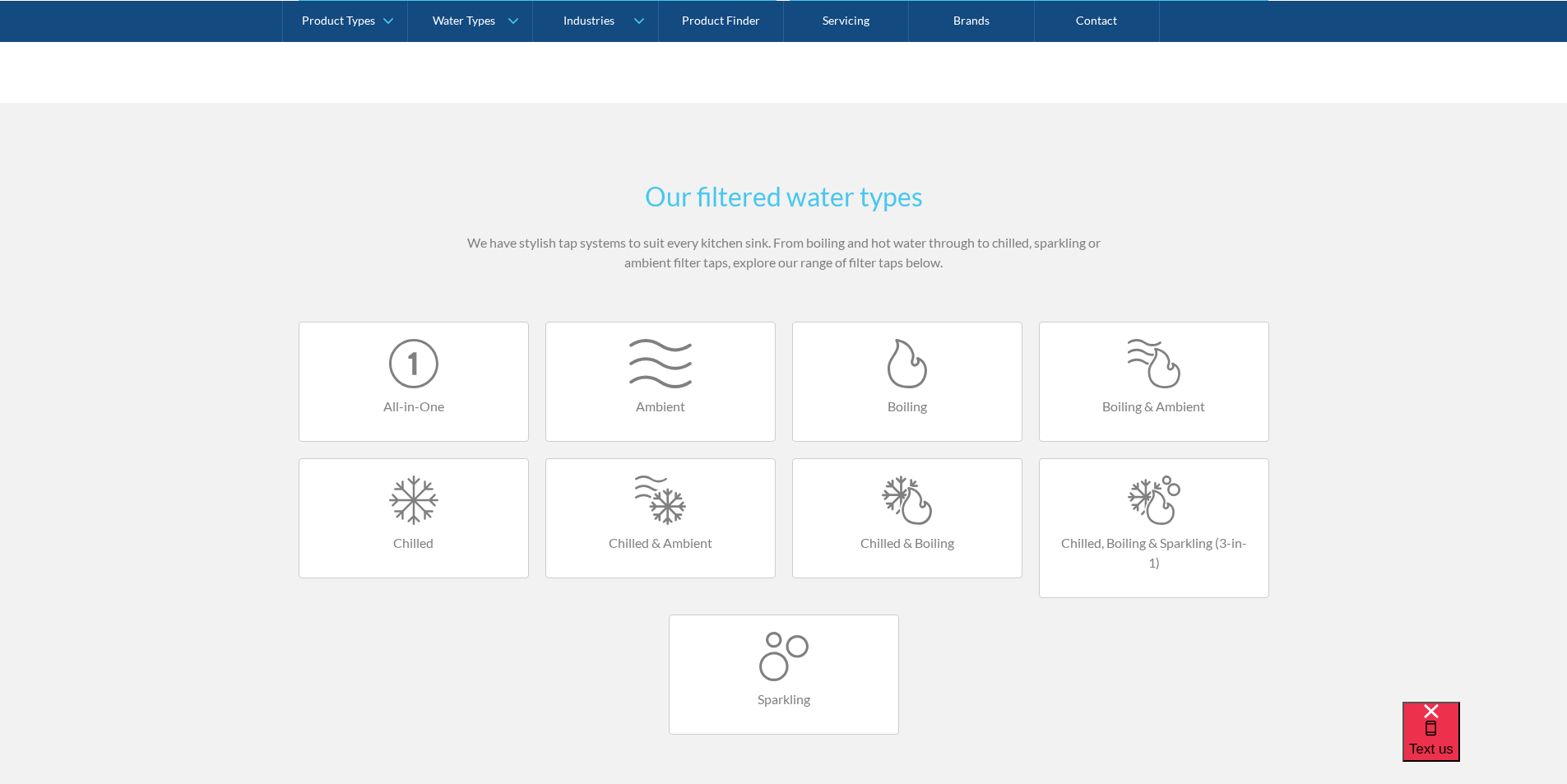
click at [1144, 498] on div at bounding box center [1154, 500] width 196 height 50
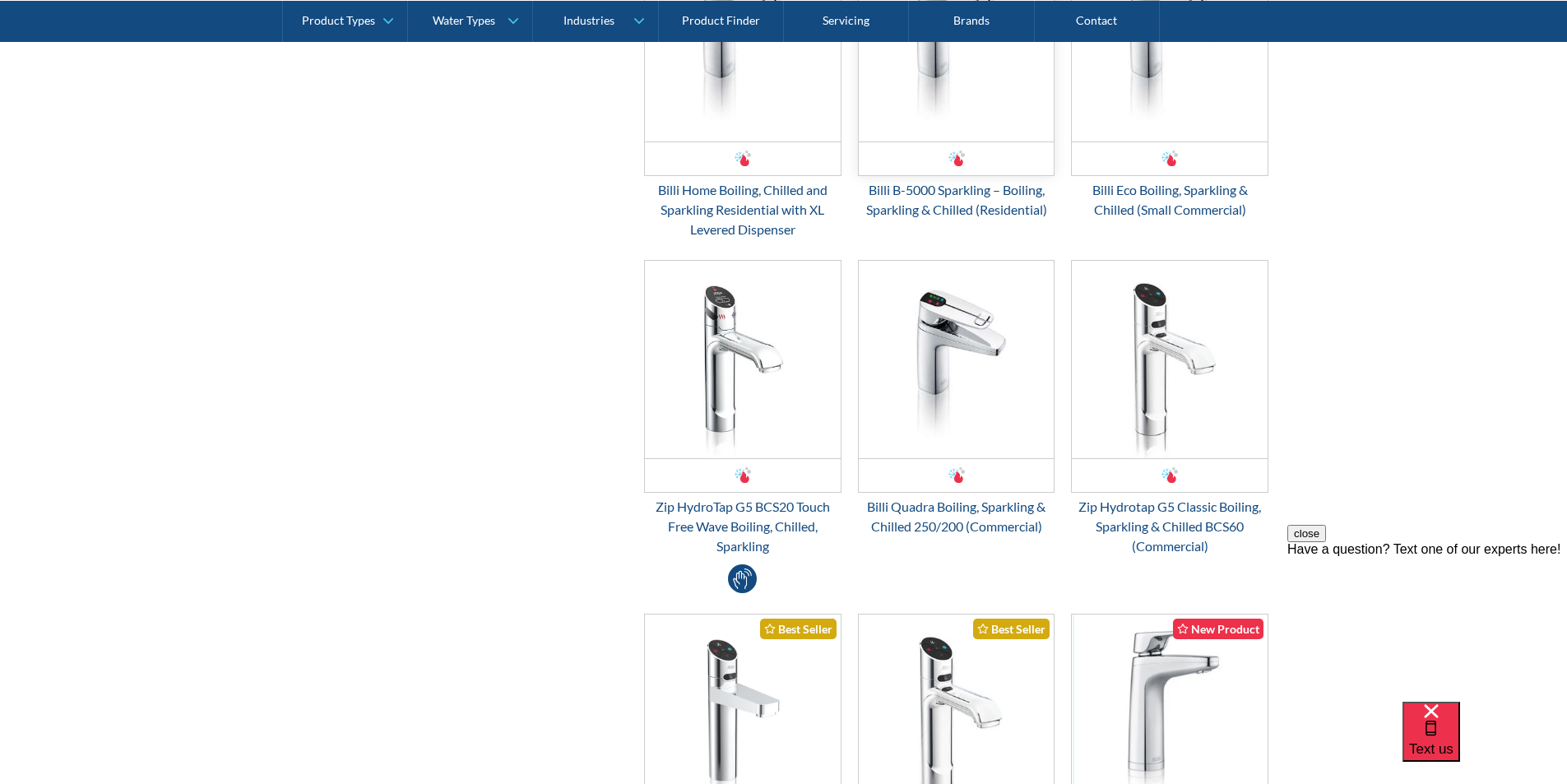
scroll to position [1069, 0]
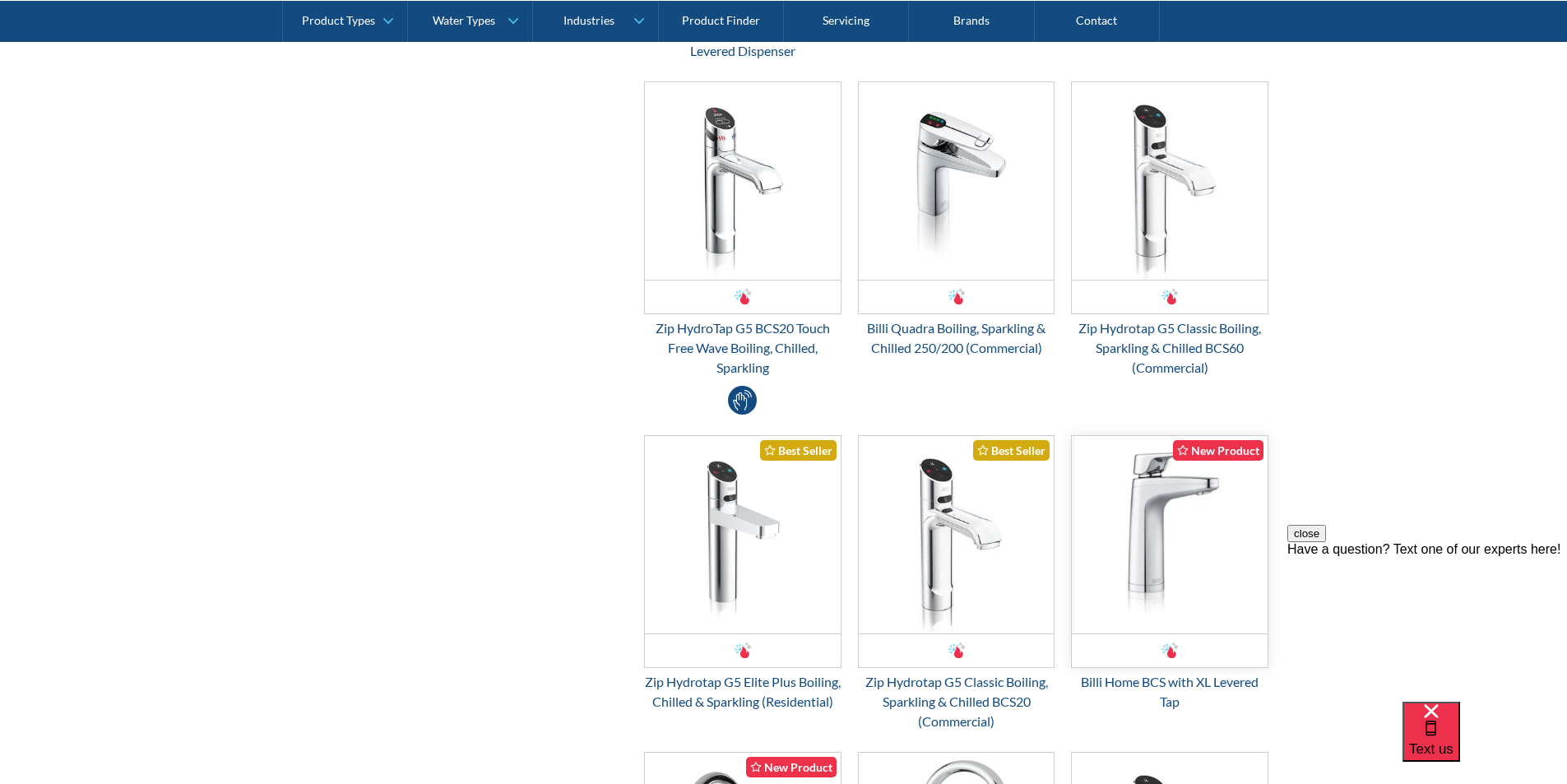
click at [1155, 542] on img "Email Form 3" at bounding box center [1169, 534] width 196 height 197
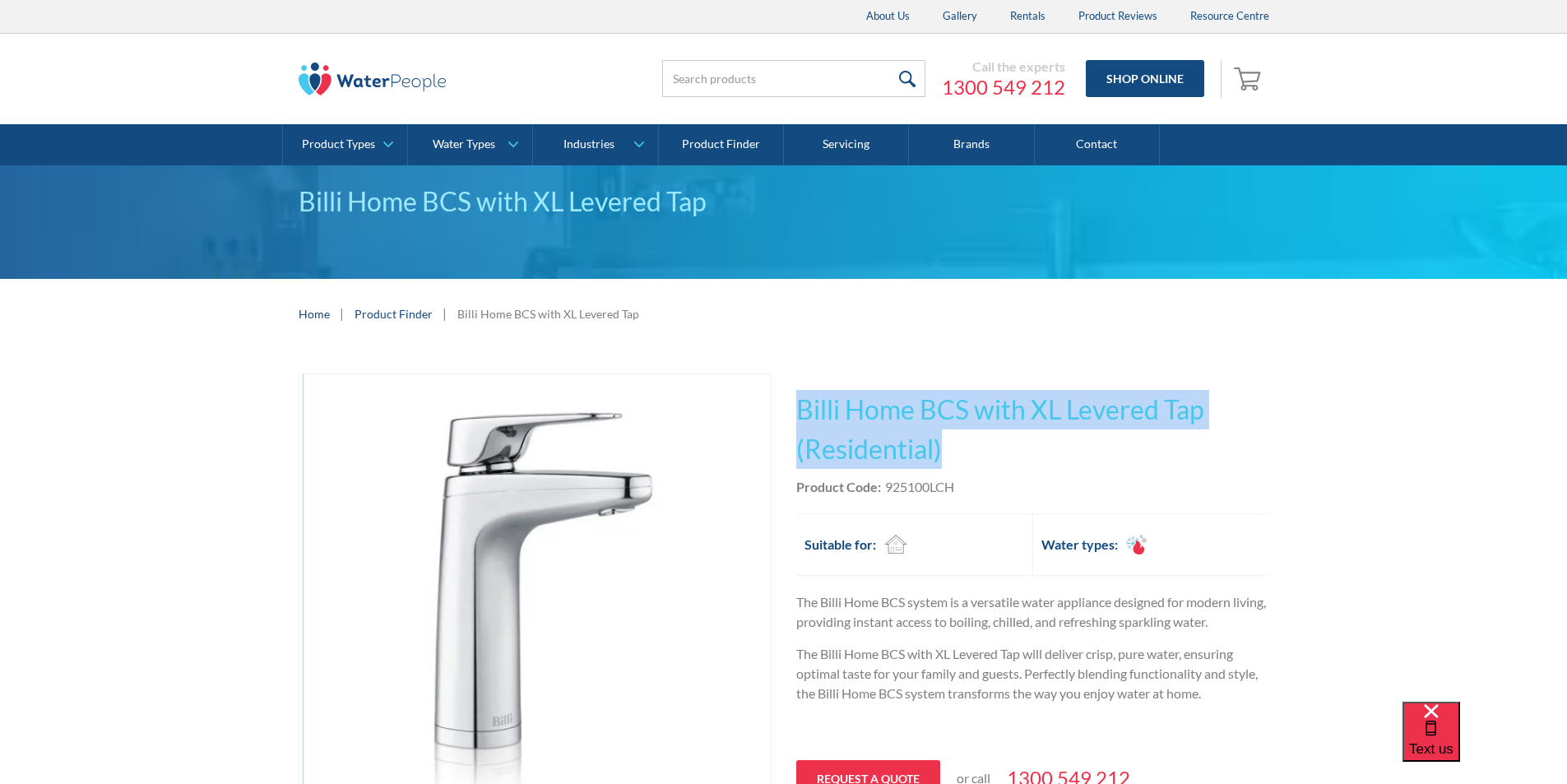
drag, startPoint x: 956, startPoint y: 446, endPoint x: 797, endPoint y: 404, distance: 164.5
click at [797, 404] on h1 "Billi Home BCS with XL Levered Tap (Residential)" at bounding box center [1033, 429] width 473 height 79
copy h1 "Billi Home BCS with XL Levered Tap (Residential)"
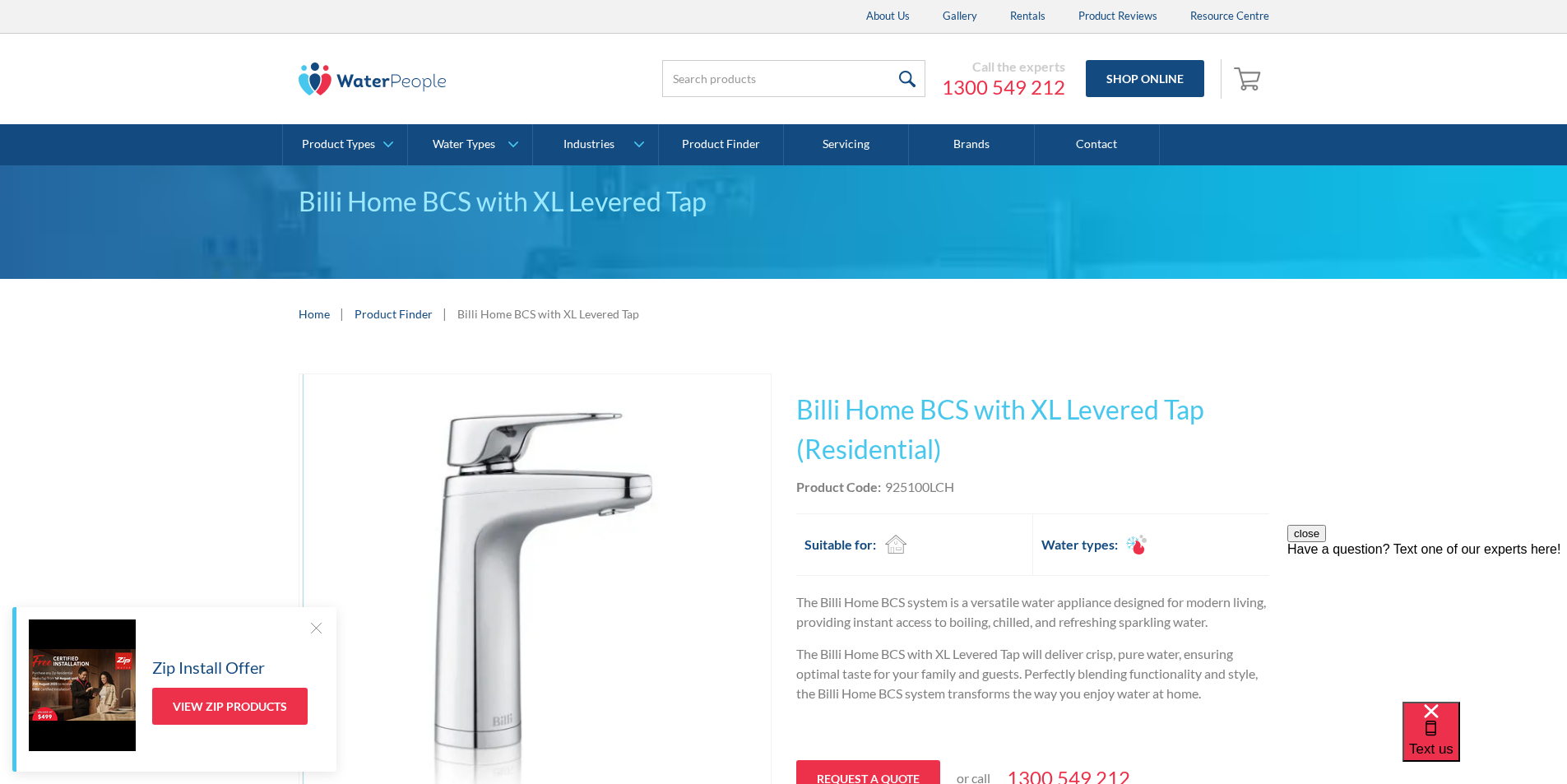
click at [963, 501] on div "This tap design is included in our standard range tap options when you purchase…" at bounding box center [1033, 621] width 473 height 497
drag, startPoint x: 971, startPoint y: 484, endPoint x: 885, endPoint y: 481, distance: 86.1
click at [885, 481] on div "Product Code: 925100LCH" at bounding box center [1033, 487] width 473 height 20
copy div "925100LCH"
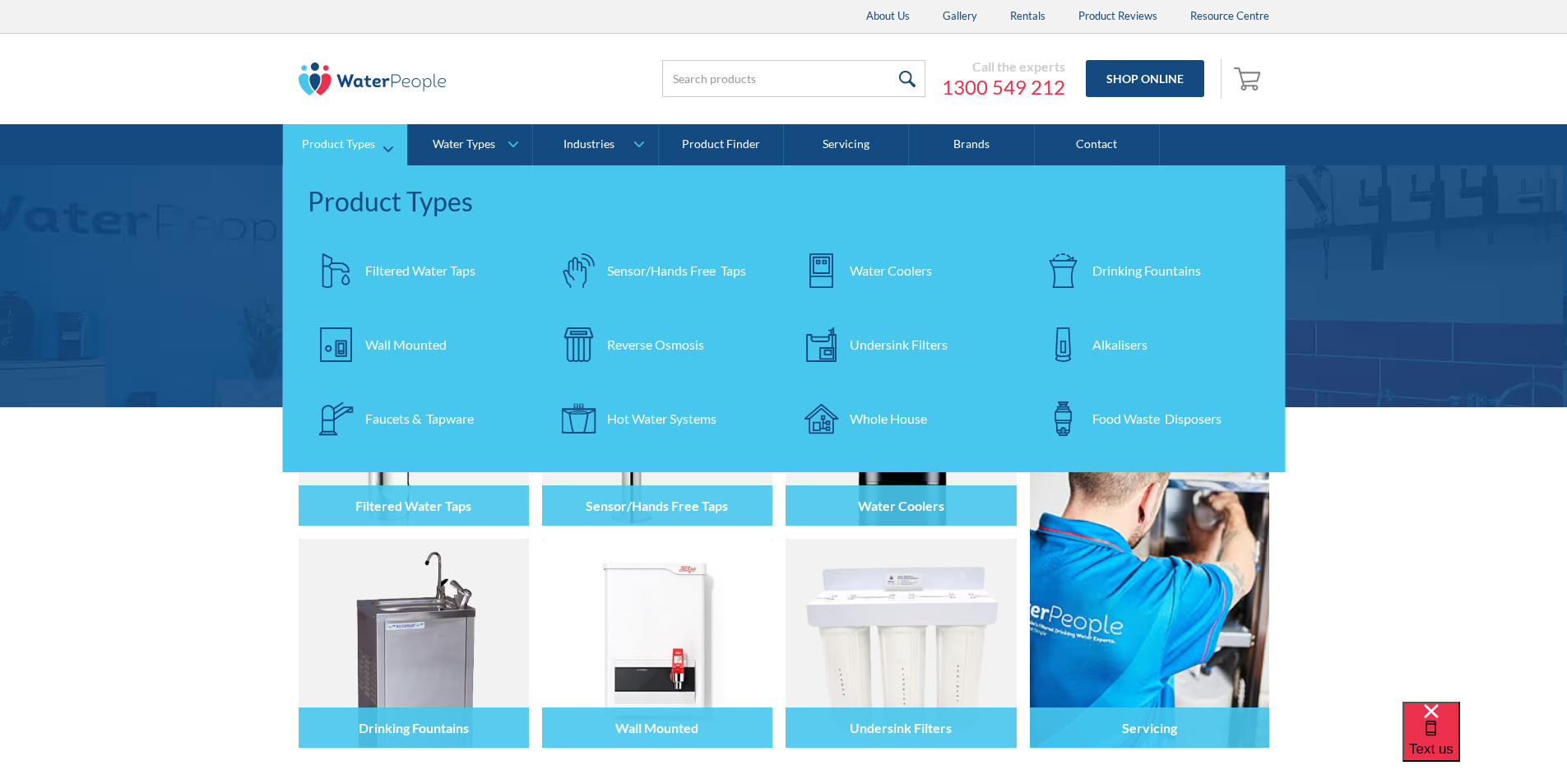
click at [394, 274] on div "Filtered Water Taps" at bounding box center [421, 270] width 110 height 20
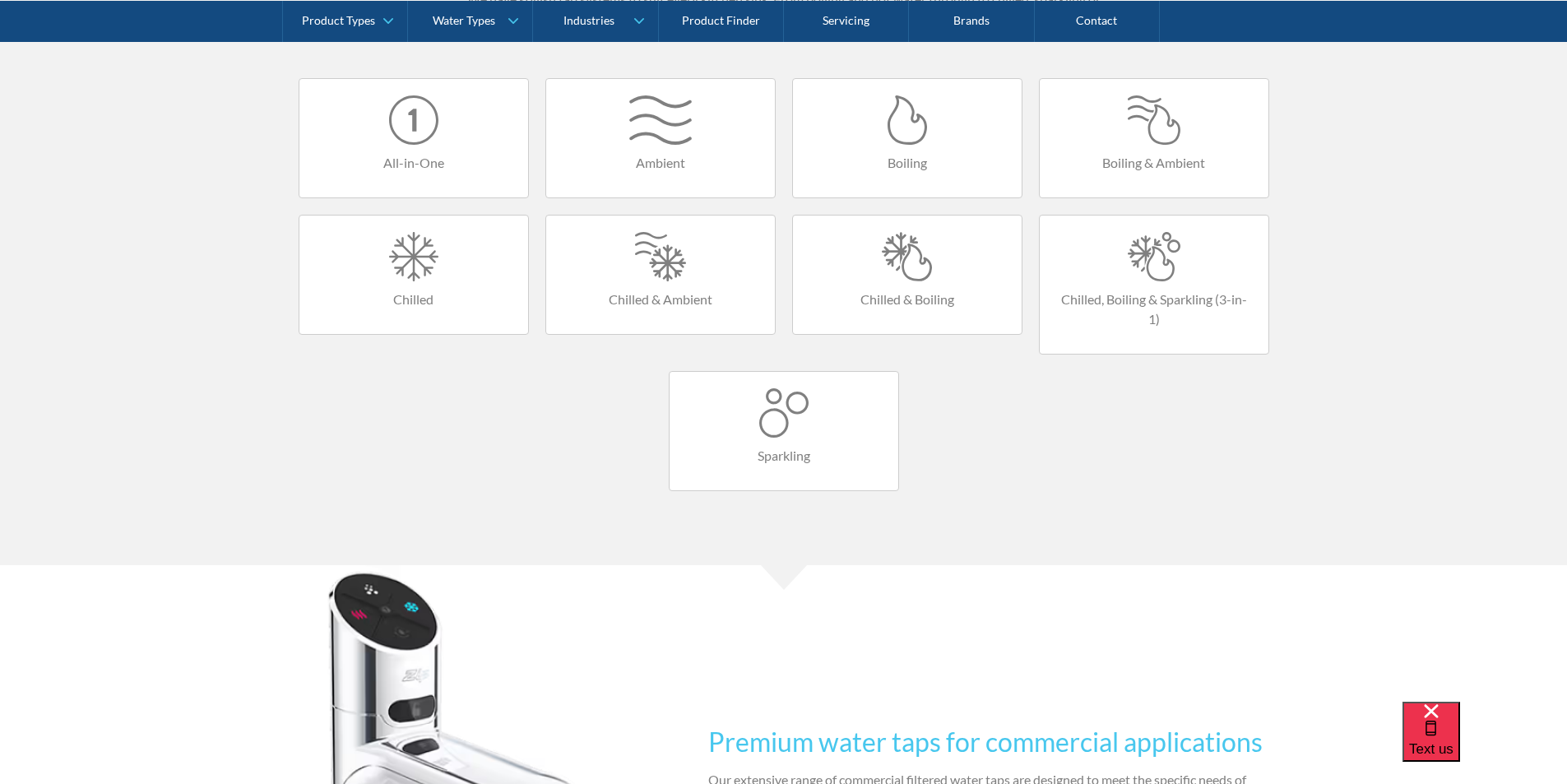
scroll to position [1069, 0]
click at [1145, 276] on div at bounding box center [1154, 253] width 196 height 50
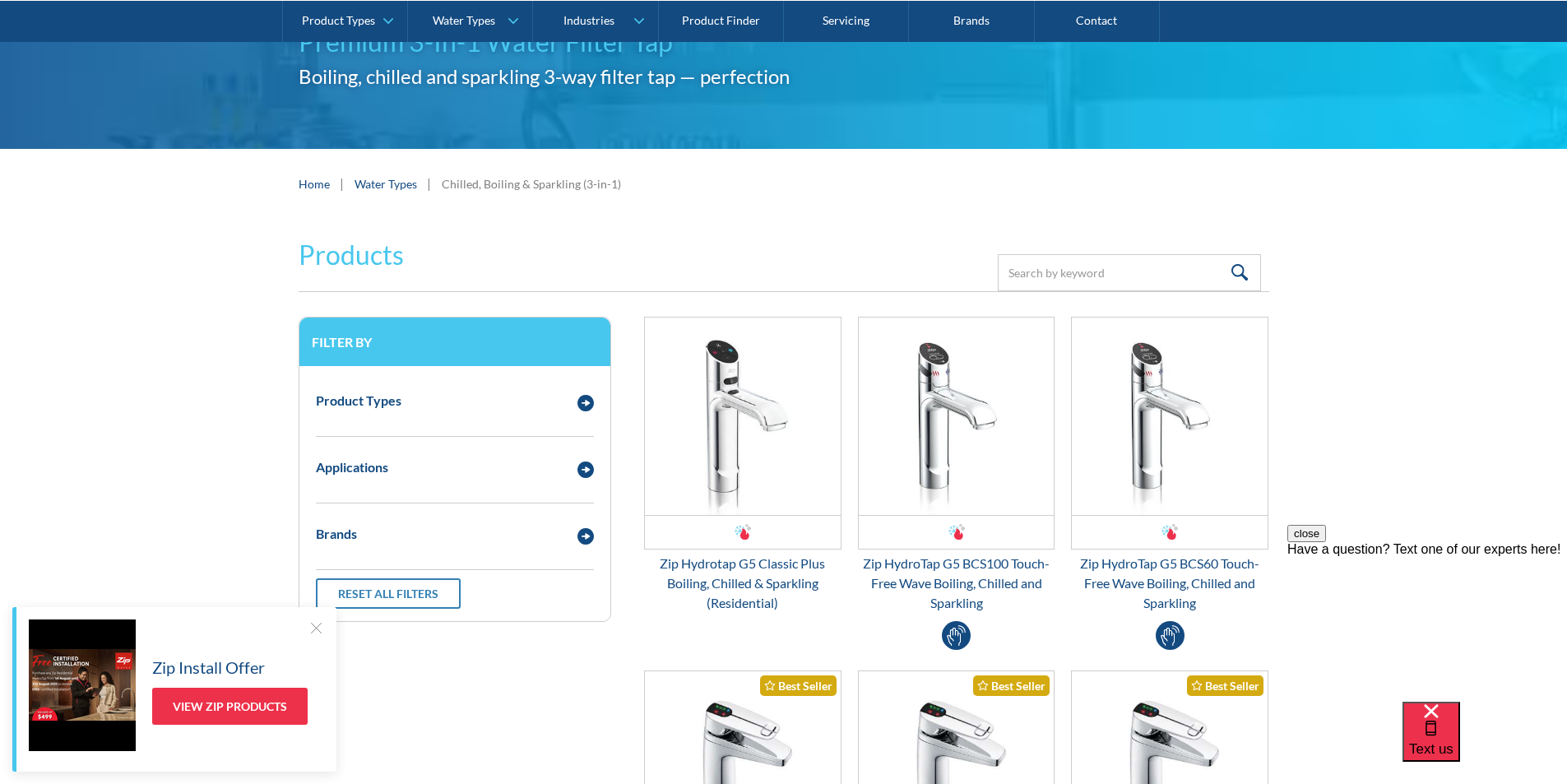
scroll to position [164, 0]
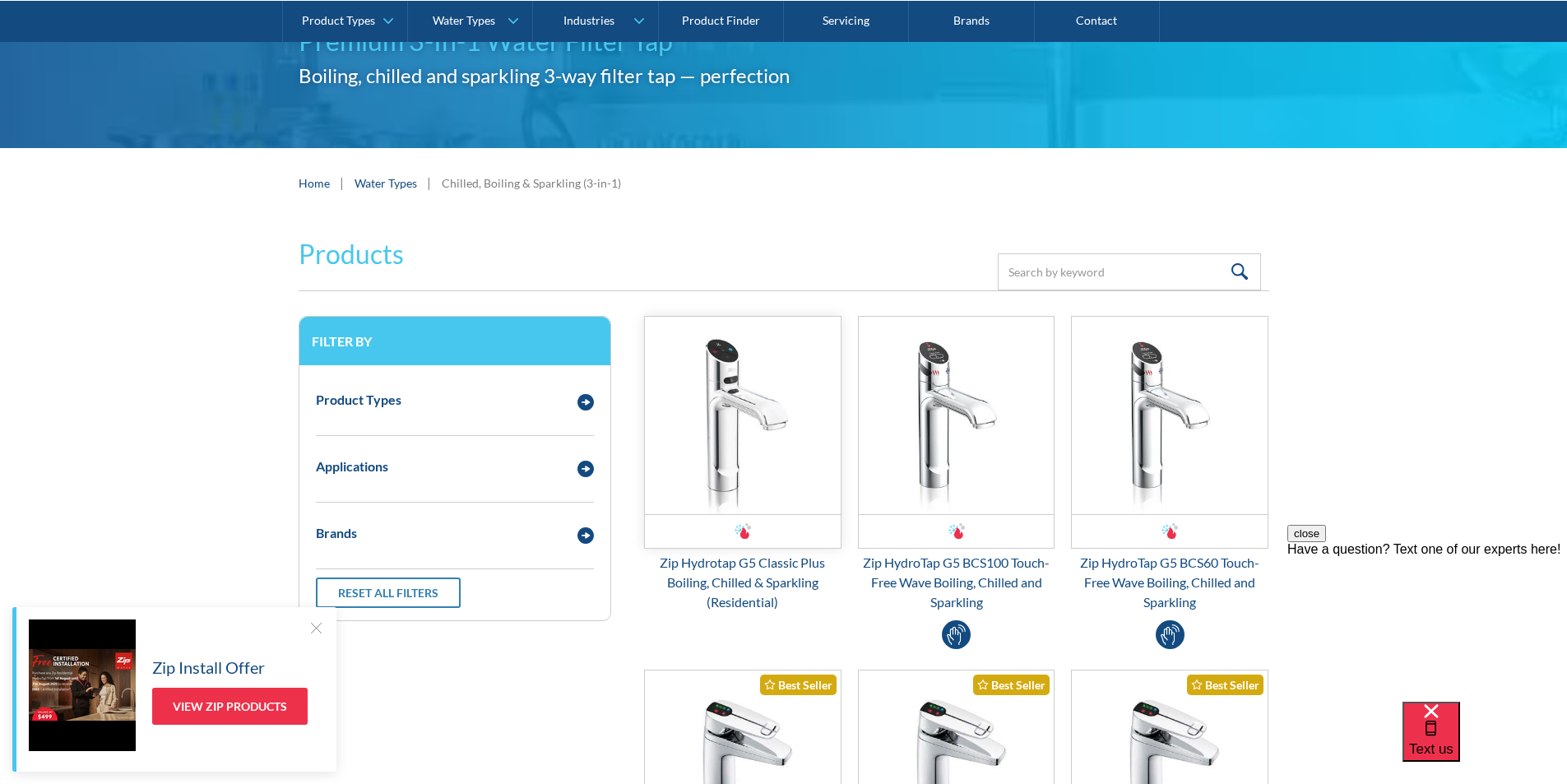
click at [756, 427] on img "Email Form 3" at bounding box center [743, 415] width 196 height 197
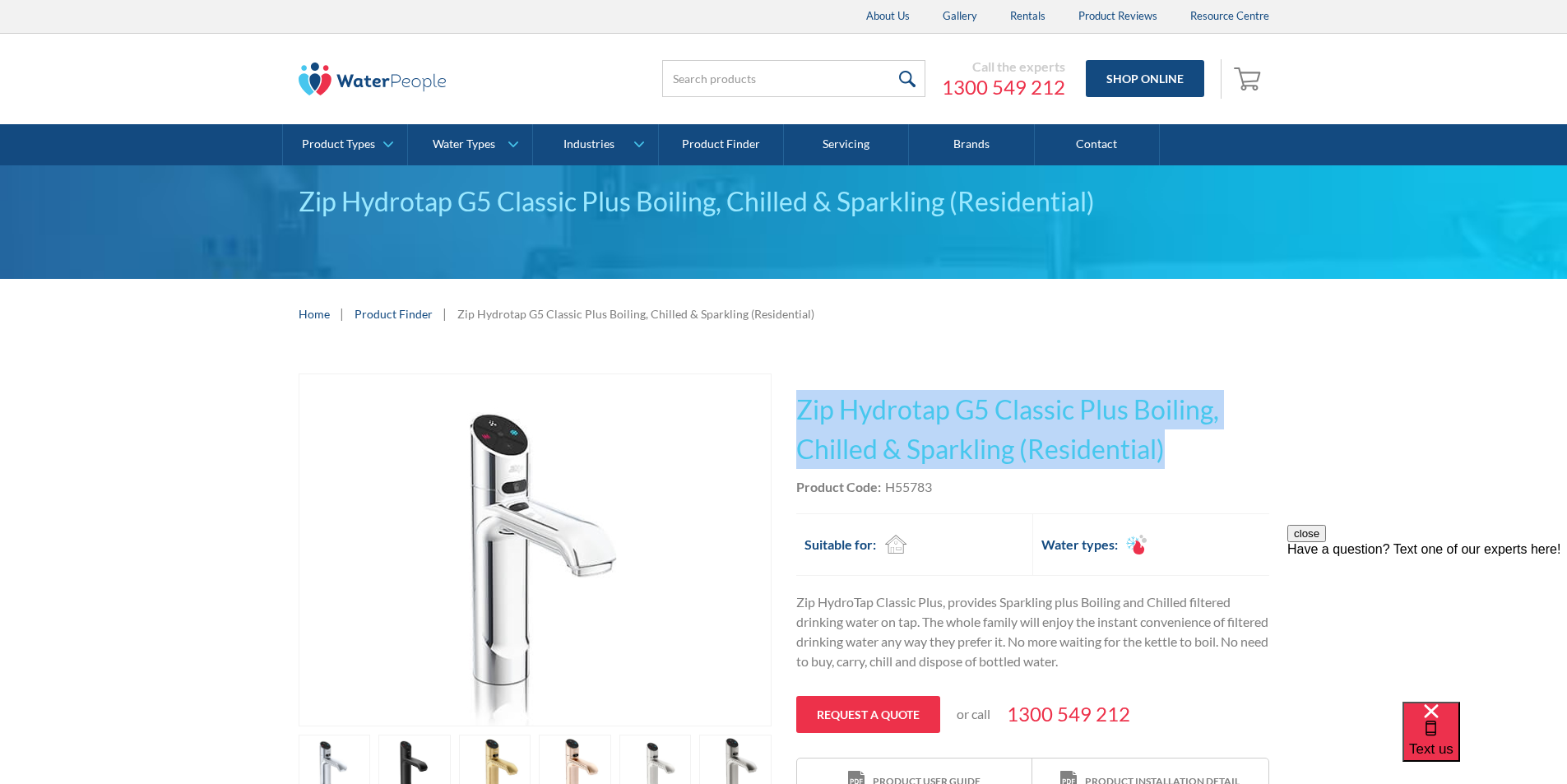
drag, startPoint x: 1187, startPoint y: 449, endPoint x: 808, endPoint y: 400, distance: 382.2
click at [798, 395] on h1 "Zip Hydrotap G5 Classic Plus Boiling, Chilled & Sparkling (Residential)" at bounding box center [1033, 429] width 473 height 79
copy h1 "Zip Hydrotap G5 Classic Plus Boiling, Chilled & Sparkling (Residential)"
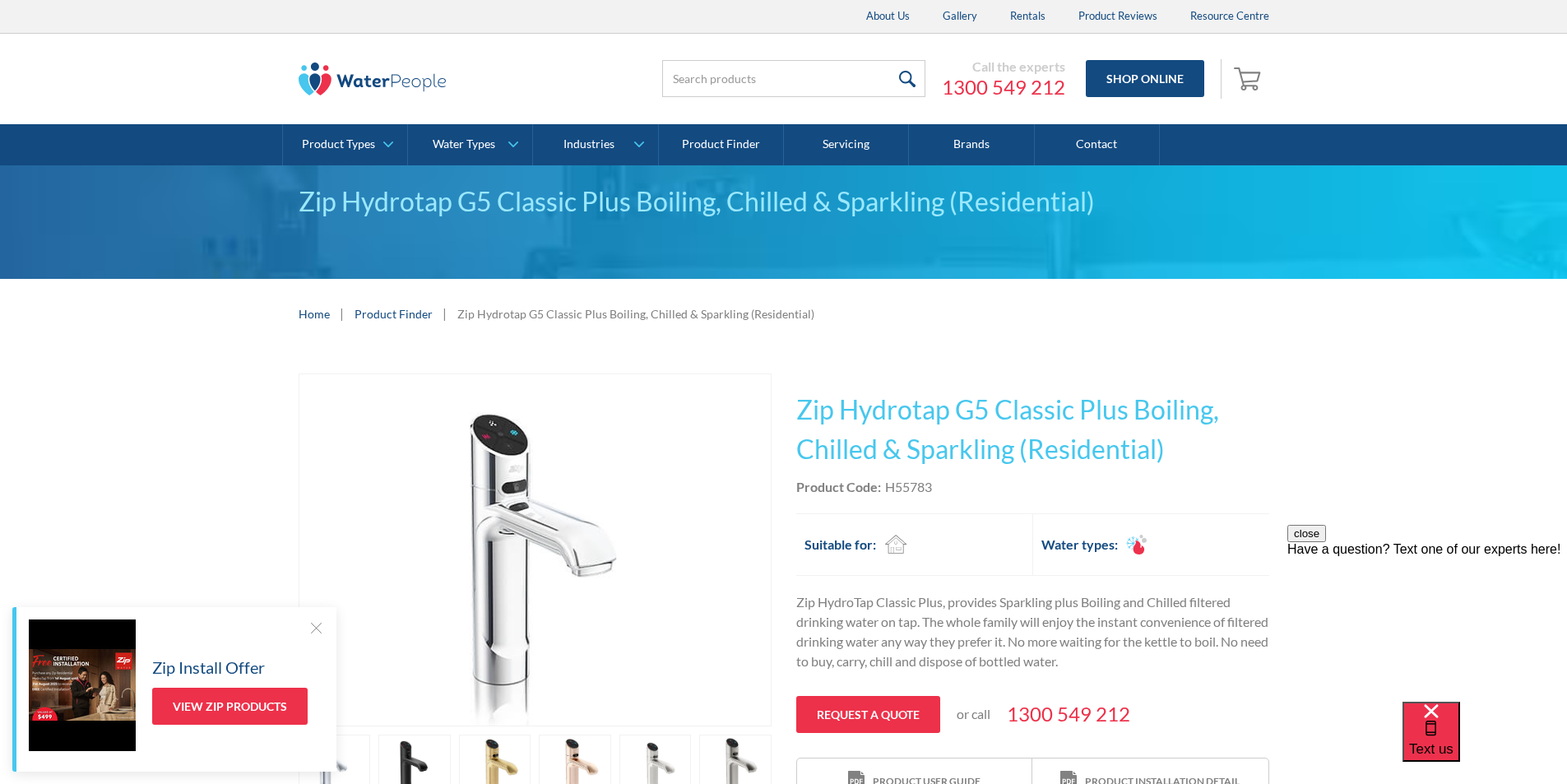
click at [963, 482] on div "Product Code: H55783" at bounding box center [1033, 487] width 473 height 20
drag, startPoint x: 953, startPoint y: 482, endPoint x: 889, endPoint y: 485, distance: 64.1
click at [880, 485] on div "Product Code: H55783" at bounding box center [1033, 487] width 473 height 20
copy div "H55783"
